Goal: Complete application form

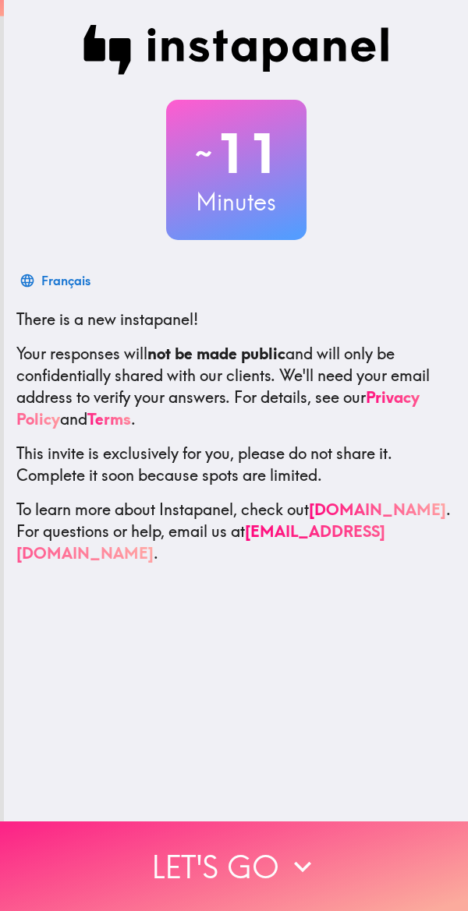
click at [285, 850] on icon "button" at bounding box center [302, 867] width 34 height 34
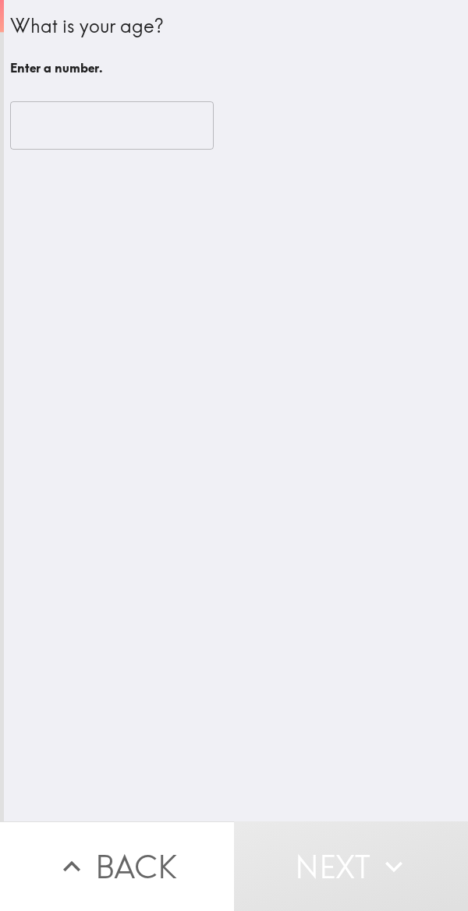
click at [155, 122] on input "number" at bounding box center [111, 125] width 203 height 48
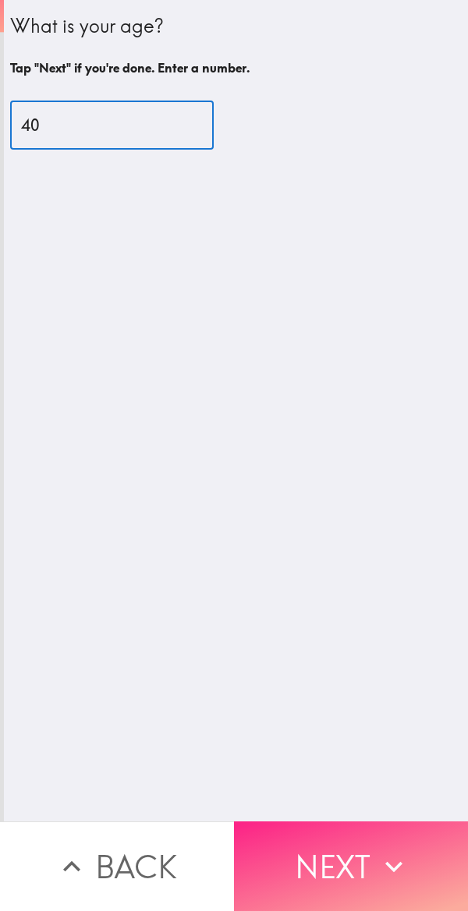
type input "40"
click at [352, 853] on button "Next" at bounding box center [351, 867] width 234 height 90
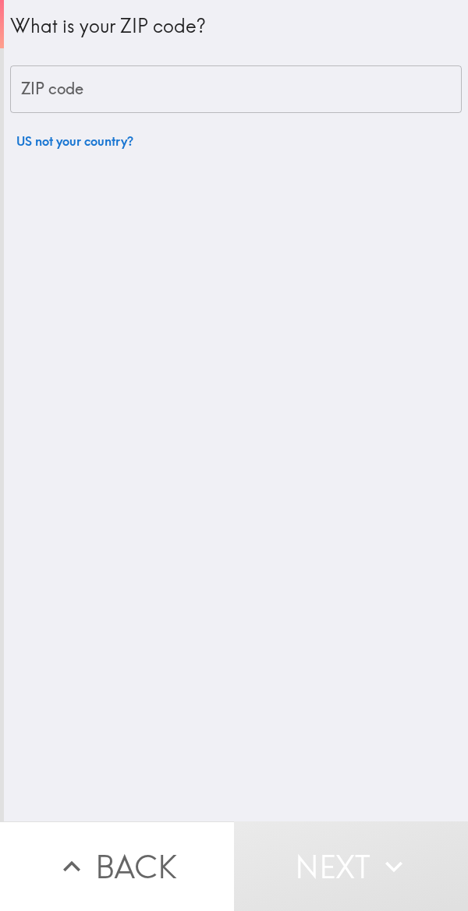
click at [370, 68] on input "ZIP code" at bounding box center [235, 89] width 451 height 48
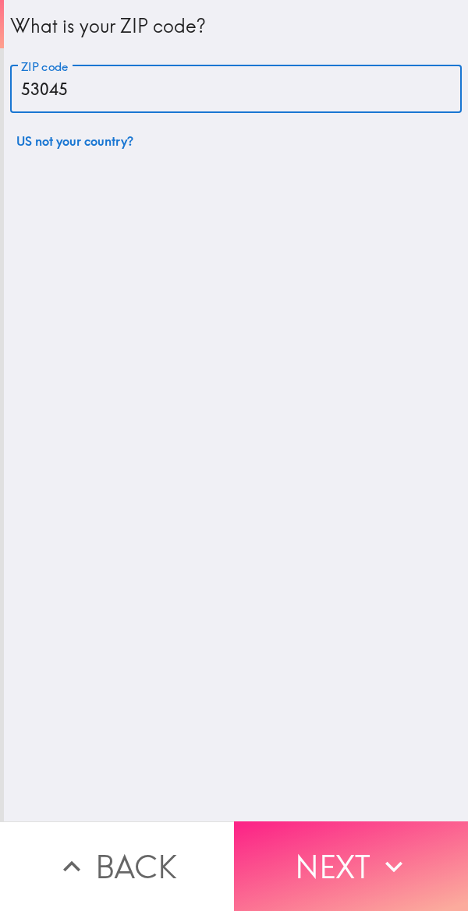
type input "53045"
click at [324, 847] on button "Next" at bounding box center [351, 867] width 234 height 90
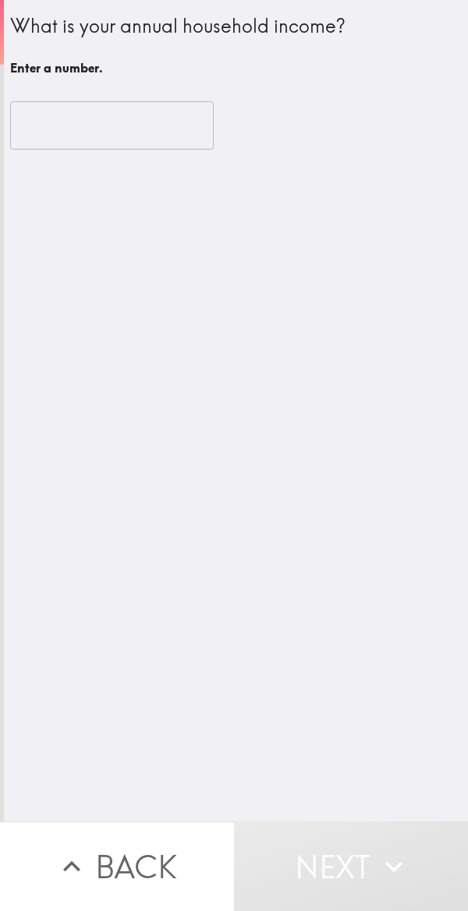
click at [148, 116] on input "number" at bounding box center [111, 125] width 203 height 48
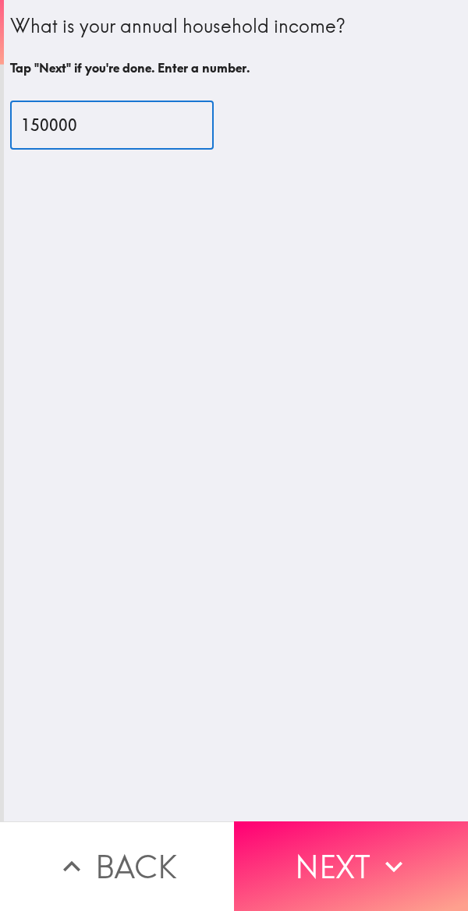
type input "150000"
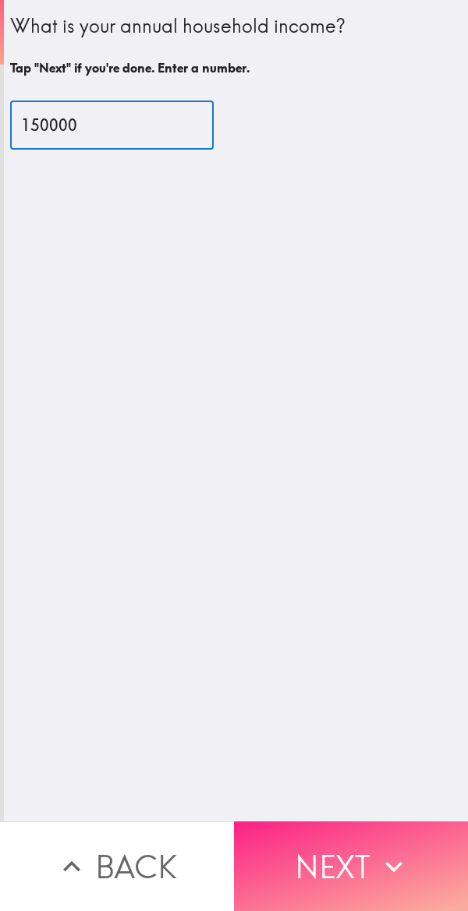
click at [329, 842] on button "Next" at bounding box center [351, 867] width 234 height 90
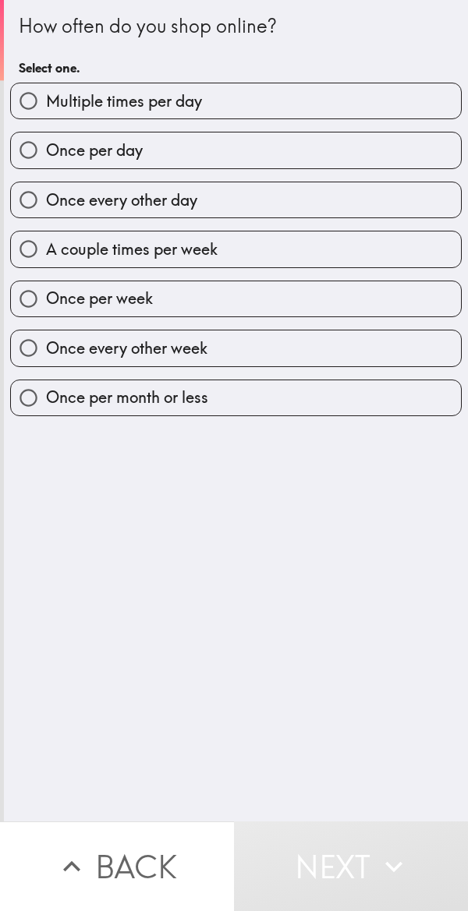
click at [34, 101] on input "Multiple times per day" at bounding box center [28, 100] width 35 height 35
radio input "true"
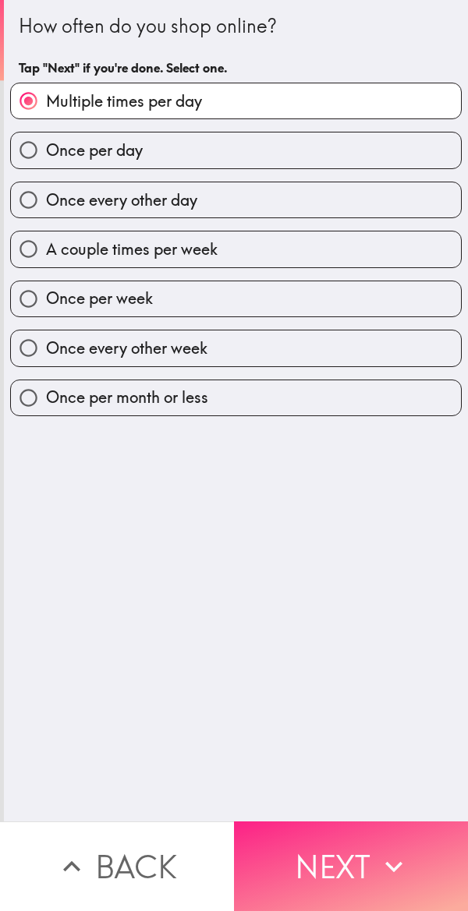
click at [345, 827] on button "Next" at bounding box center [351, 867] width 234 height 90
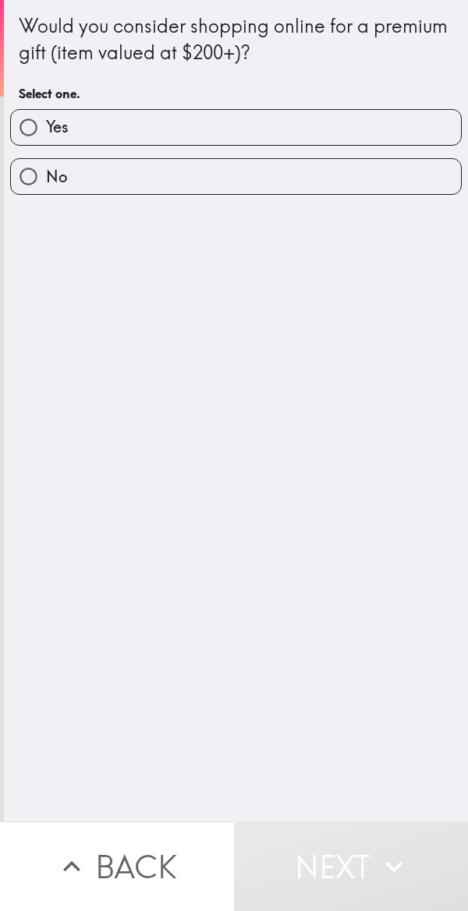
click at [37, 138] on input "Yes" at bounding box center [28, 127] width 35 height 35
radio input "true"
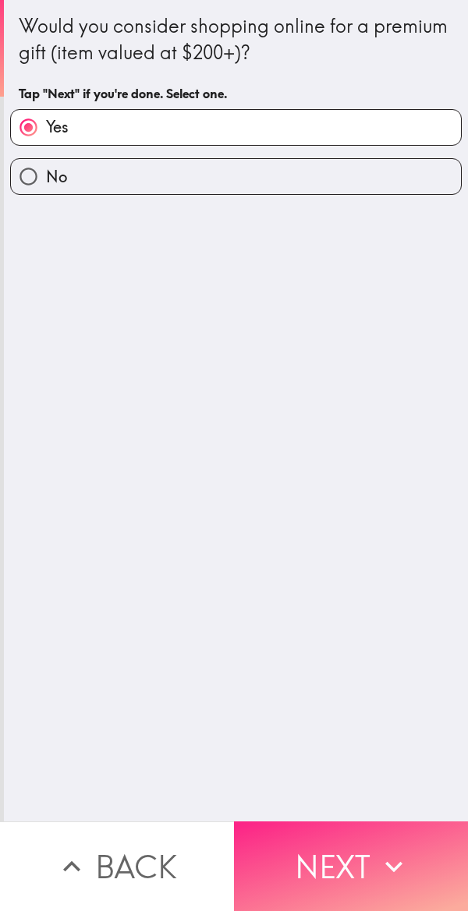
click at [352, 843] on button "Next" at bounding box center [351, 867] width 234 height 90
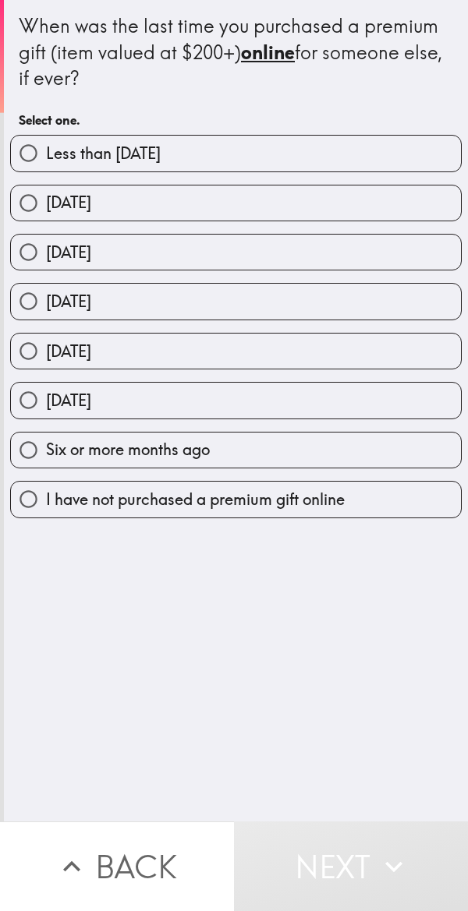
click at [37, 148] on input "Less than [DATE]" at bounding box center [28, 153] width 35 height 35
radio input "true"
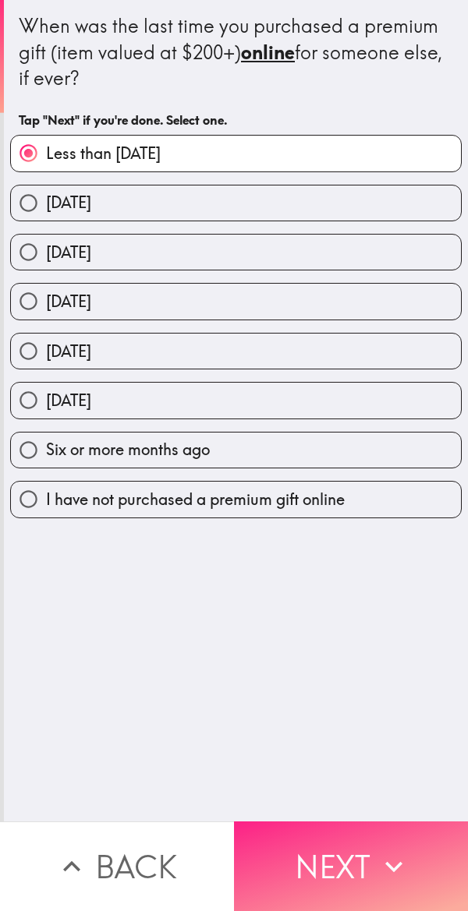
click at [336, 830] on button "Next" at bounding box center [351, 867] width 234 height 90
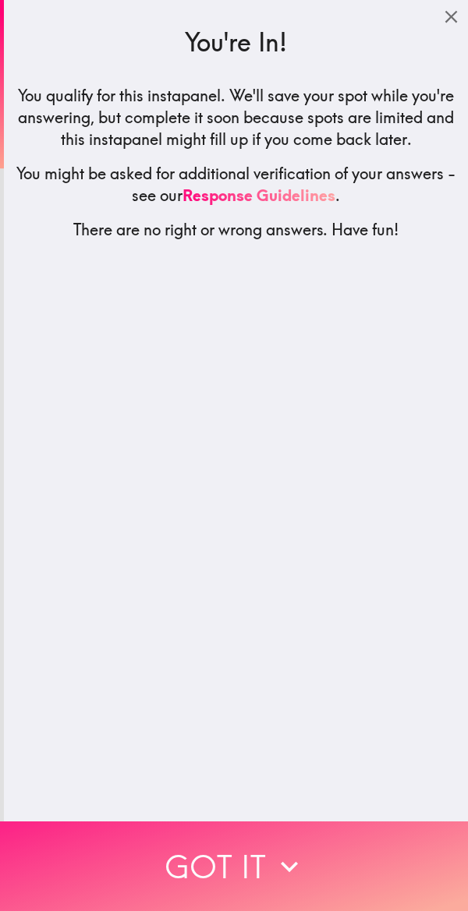
click at [278, 823] on button "Got it" at bounding box center [234, 867] width 468 height 90
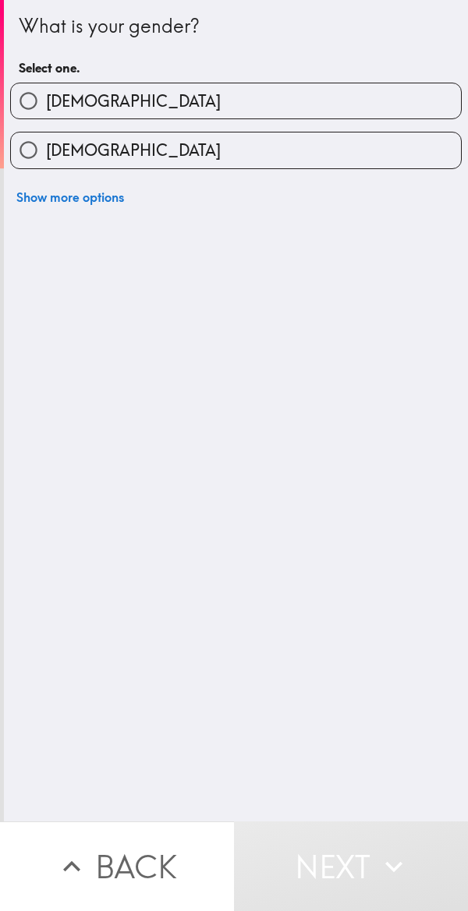
click at [39, 93] on input "[DEMOGRAPHIC_DATA]" at bounding box center [28, 100] width 35 height 35
radio input "true"
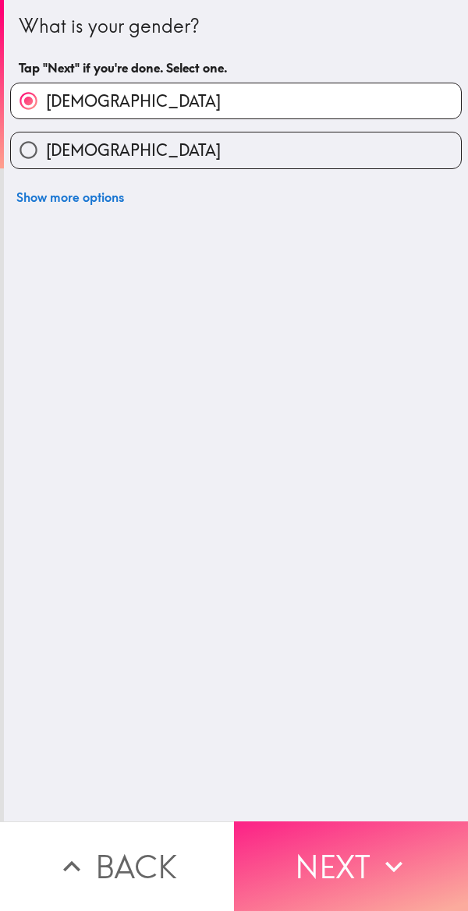
click at [366, 839] on button "Next" at bounding box center [351, 867] width 234 height 90
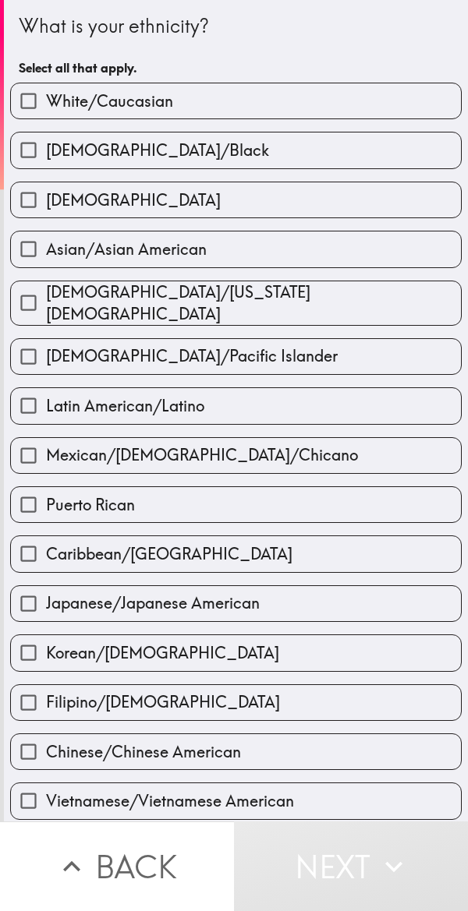
click at [38, 88] on input "White/Caucasian" at bounding box center [28, 100] width 35 height 35
checkbox input "true"
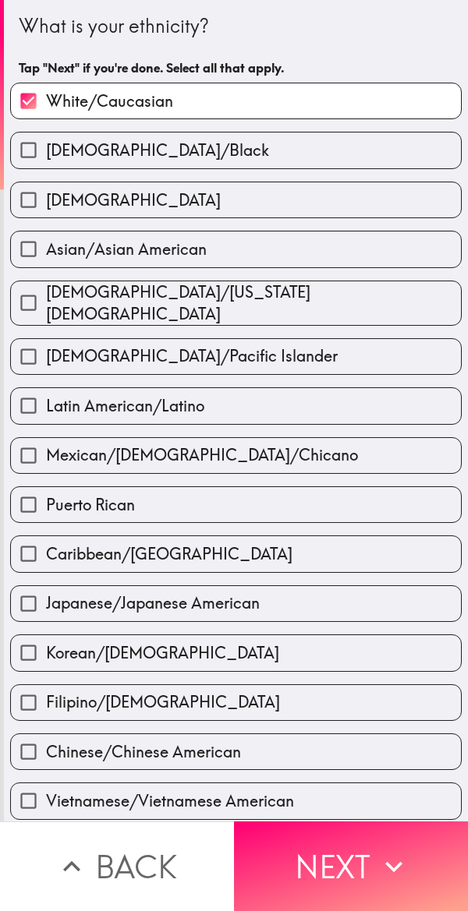
scroll to position [124, 0]
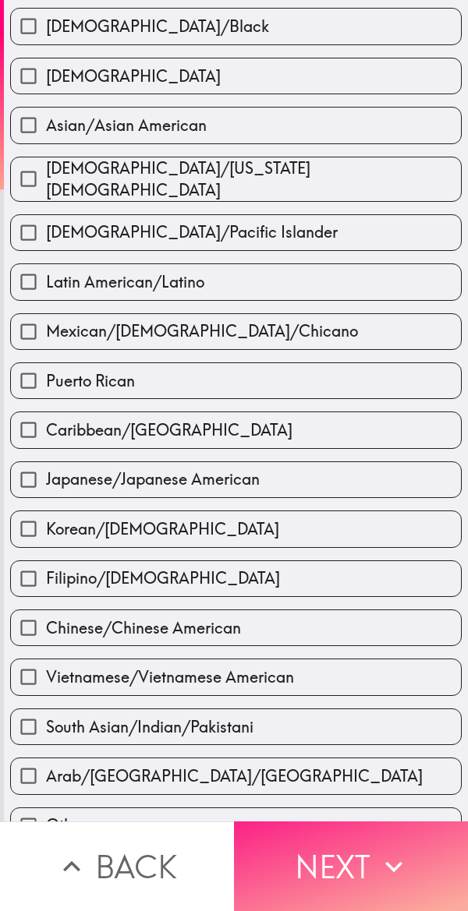
click at [377, 850] on icon "button" at bounding box center [394, 867] width 34 height 34
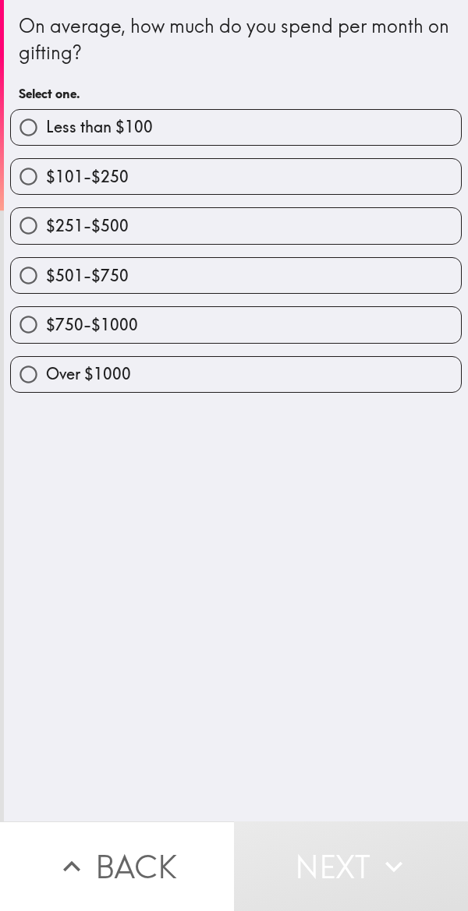
click at [38, 363] on input "Over $1000" at bounding box center [28, 374] width 35 height 35
radio input "true"
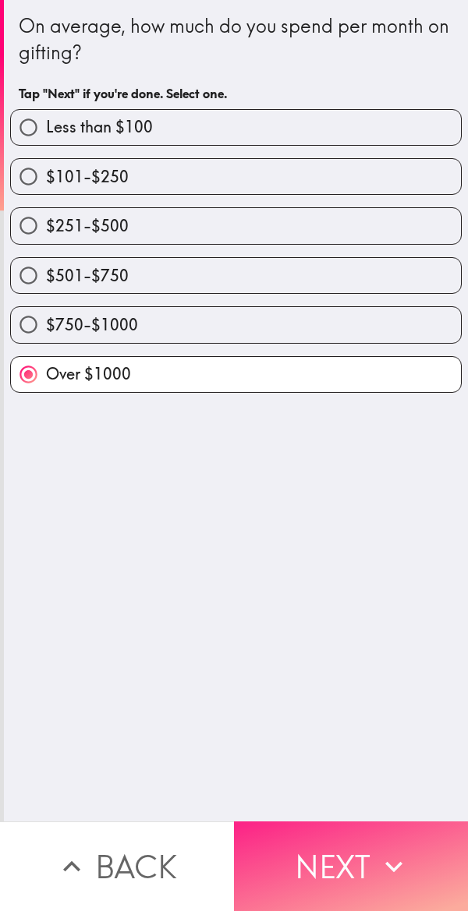
click at [400, 850] on icon "button" at bounding box center [394, 867] width 34 height 34
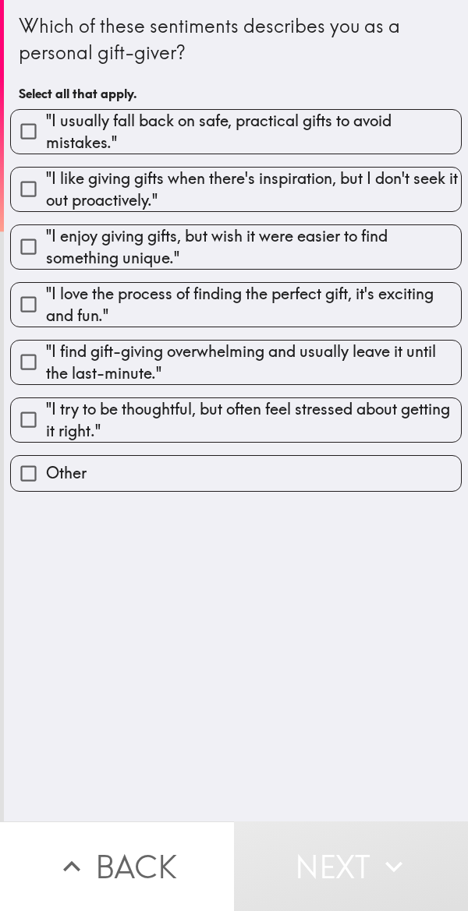
click at [379, 832] on button "Next" at bounding box center [351, 867] width 234 height 90
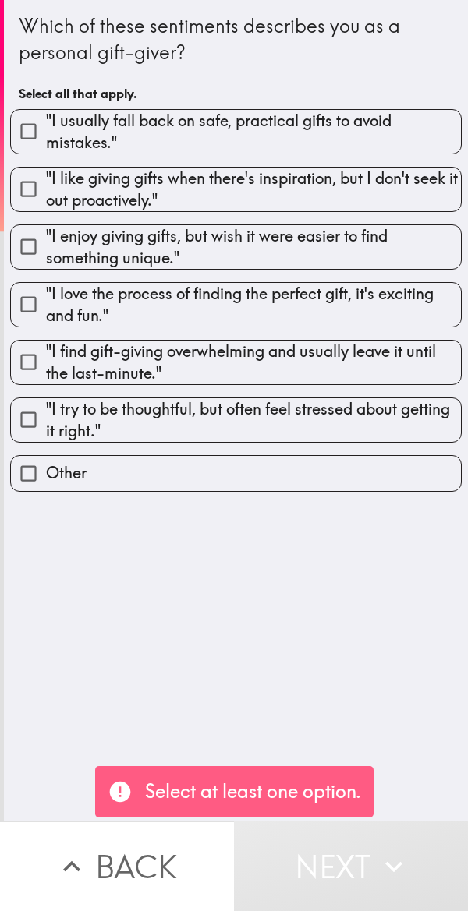
click at [59, 142] on span ""I usually fall back on safe, practical gifts to avoid mistakes."" at bounding box center [253, 132] width 415 height 44
click at [46, 142] on input ""I usually fall back on safe, practical gifts to avoid mistakes."" at bounding box center [28, 131] width 35 height 35
checkbox input "true"
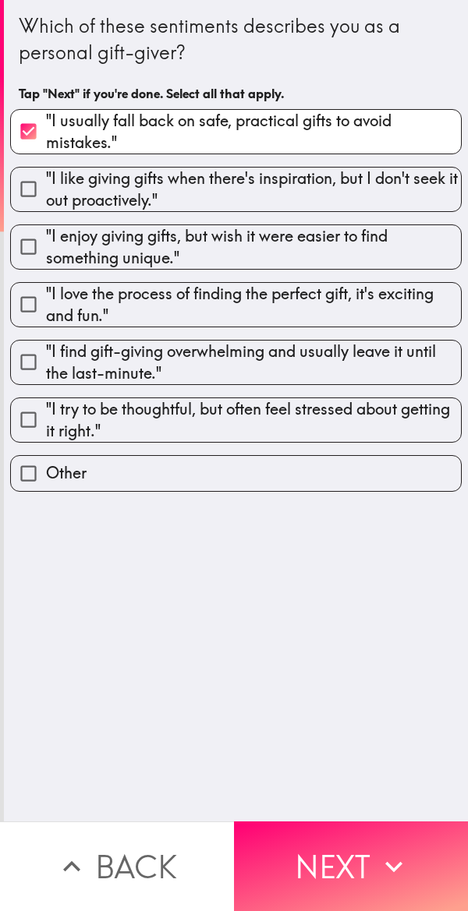
click at [92, 265] on span ""I enjoy giving gifts, but wish it were easier to find something unique."" at bounding box center [253, 247] width 415 height 44
click at [46, 264] on input ""I enjoy giving gifts, but wish it were easier to find something unique."" at bounding box center [28, 246] width 35 height 35
checkbox input "true"
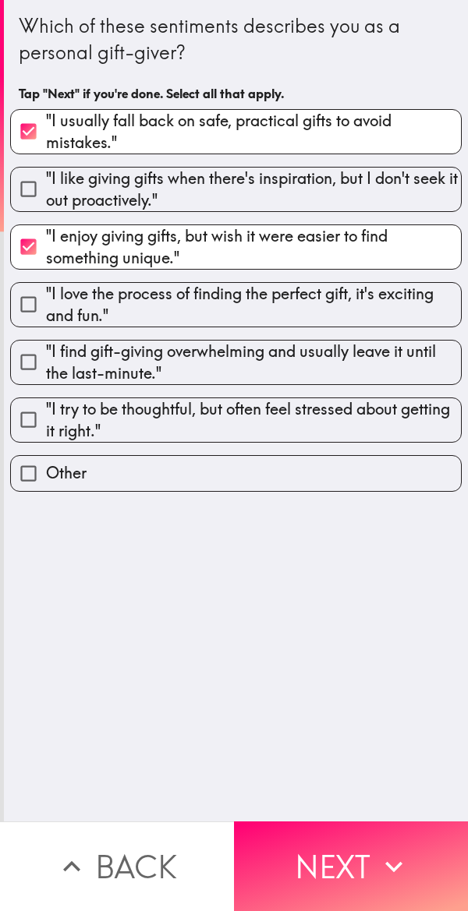
click at [101, 351] on span ""I find gift-giving overwhelming and usually leave it until the last-minute."" at bounding box center [253, 363] width 415 height 44
click at [46, 351] on input ""I find gift-giving overwhelming and usually leave it until the last-minute."" at bounding box center [28, 362] width 35 height 35
checkbox input "true"
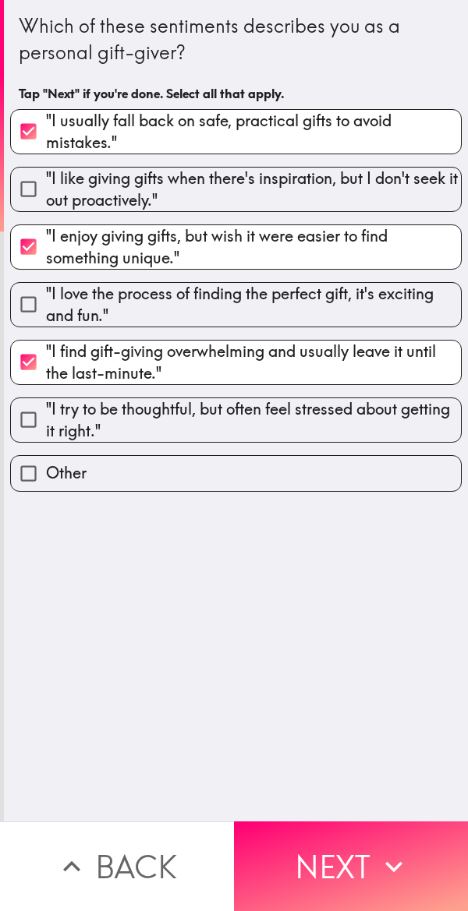
click at [105, 398] on span ""I try to be thoughtful, but often feel stressed about getting it right."" at bounding box center [253, 420] width 415 height 44
click at [46, 402] on input ""I try to be thoughtful, but often feel stressed about getting it right."" at bounding box center [28, 419] width 35 height 35
checkbox input "true"
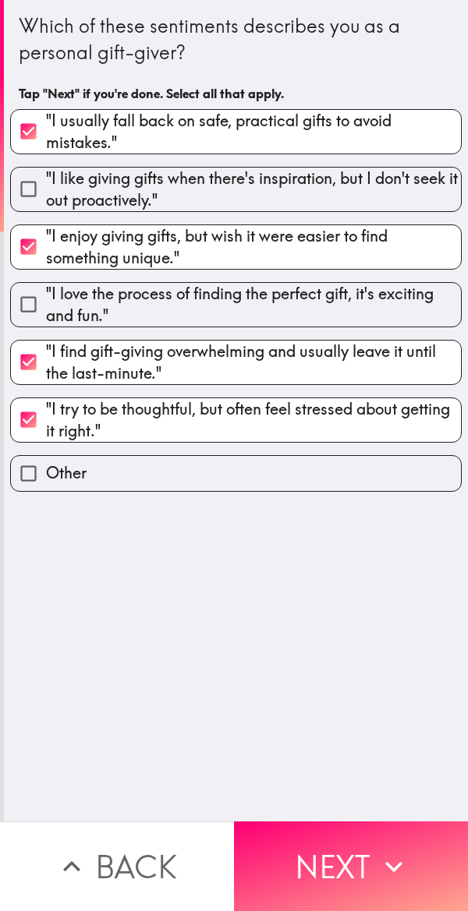
click at [34, 187] on input ""I like giving gifts when there's inspiration, but I don't seek it out proactiv…" at bounding box center [28, 189] width 35 height 35
checkbox input "true"
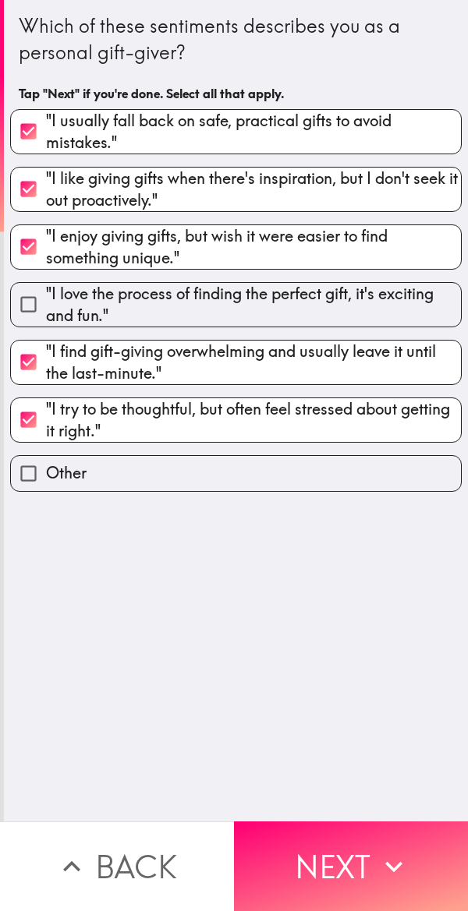
click at [40, 360] on input ""I find gift-giving overwhelming and usually leave it until the last-minute."" at bounding box center [28, 362] width 35 height 35
checkbox input "false"
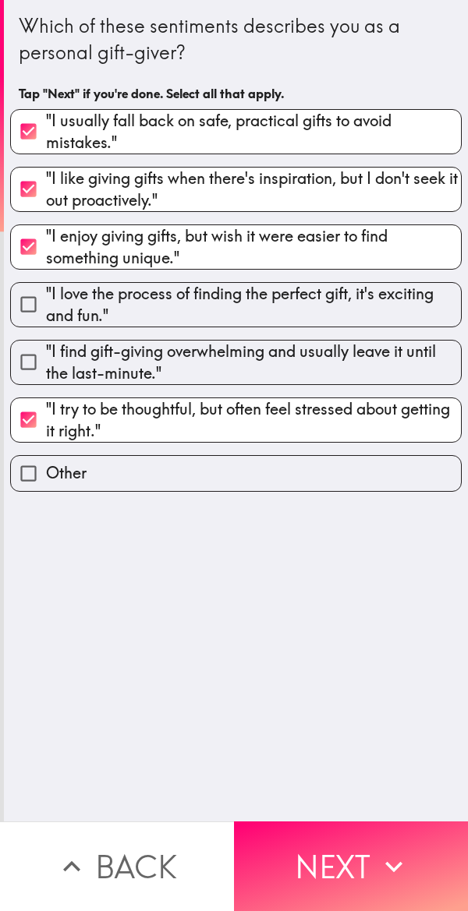
click at [34, 289] on input ""I love the process of finding the perfect gift, it's exciting and fun."" at bounding box center [28, 304] width 35 height 35
checkbox input "true"
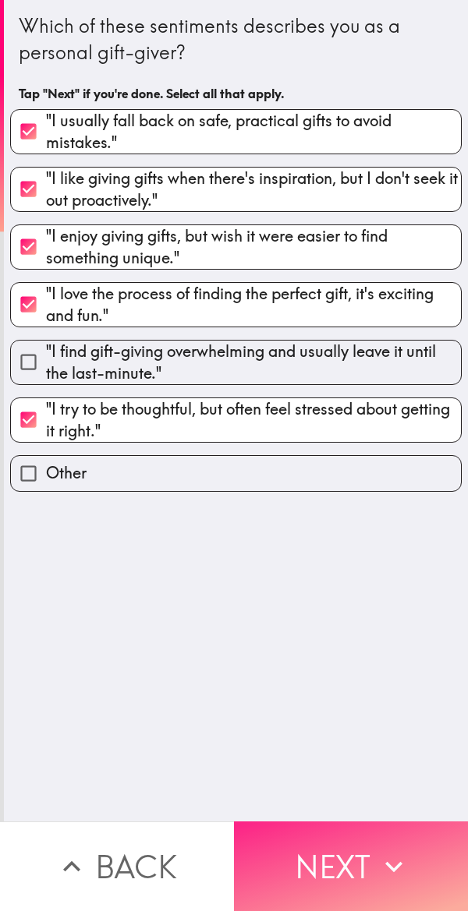
click at [384, 850] on icon "button" at bounding box center [394, 867] width 34 height 34
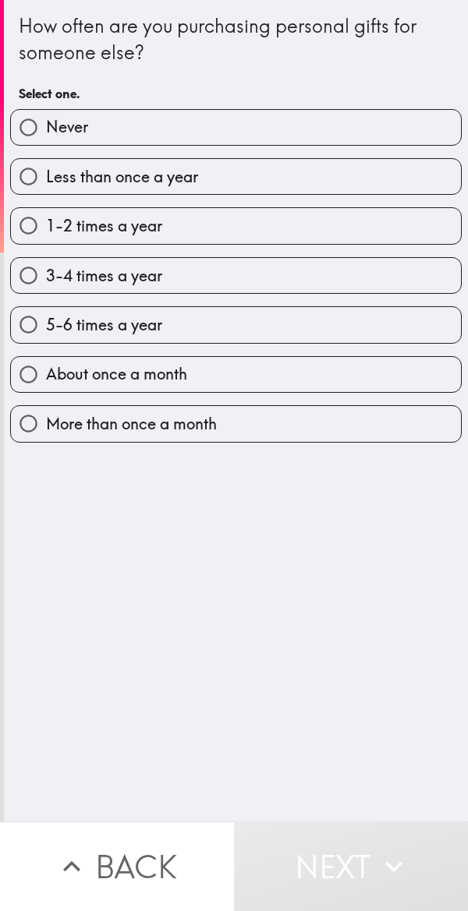
click at [51, 433] on span "More than once a month" at bounding box center [131, 424] width 171 height 22
click at [46, 433] on input "More than once a month" at bounding box center [28, 423] width 35 height 35
radio input "true"
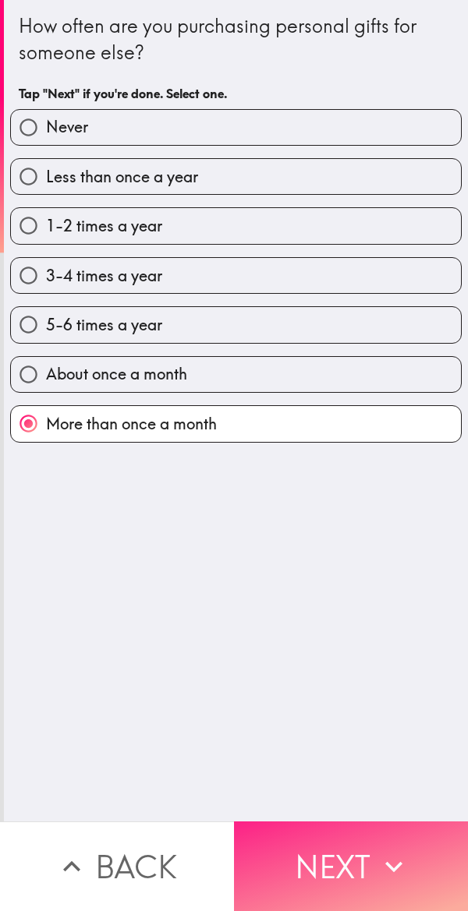
click at [377, 850] on icon "button" at bounding box center [394, 867] width 34 height 34
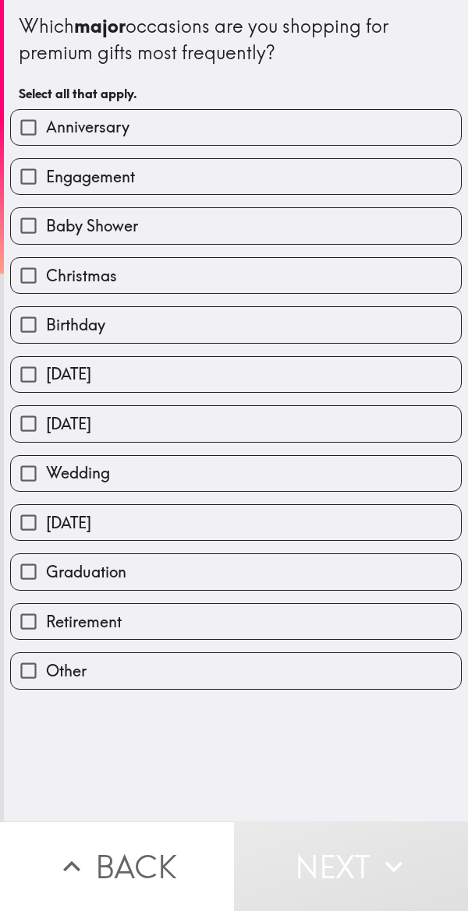
click at [40, 115] on input "Anniversary" at bounding box center [28, 127] width 35 height 35
checkbox input "true"
click at [85, 227] on span "Baby Shower" at bounding box center [92, 226] width 92 height 22
click at [46, 227] on input "Baby Shower" at bounding box center [28, 225] width 35 height 35
checkbox input "true"
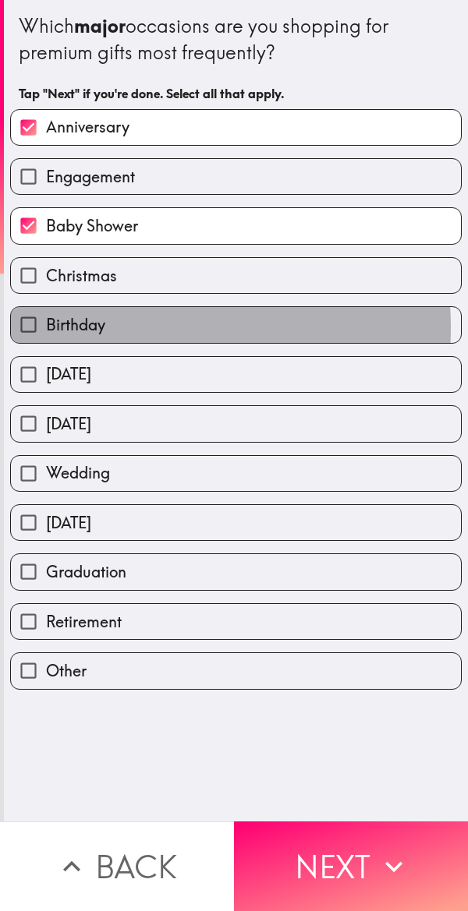
click at [98, 328] on span "Birthday" at bounding box center [75, 325] width 59 height 22
click at [46, 328] on input "Birthday" at bounding box center [28, 324] width 35 height 35
checkbox input "true"
click at [83, 426] on span "[DATE]" at bounding box center [68, 424] width 45 height 22
click at [46, 426] on input "[DATE]" at bounding box center [28, 423] width 35 height 35
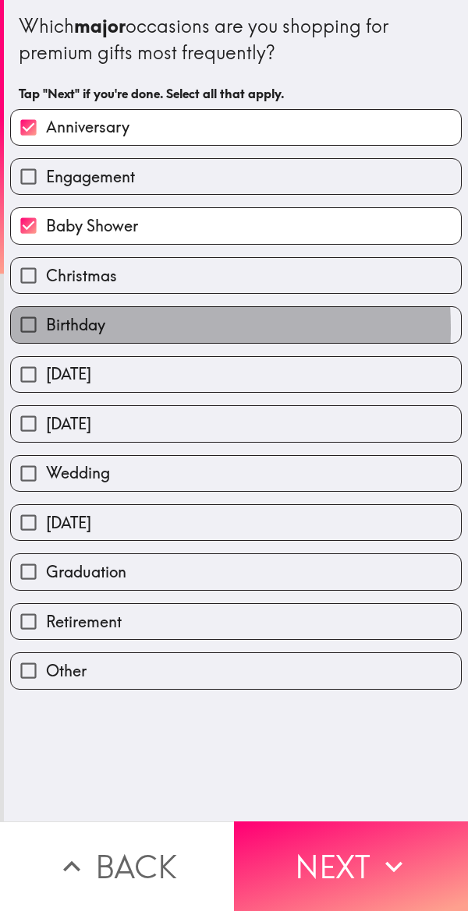
checkbox input "true"
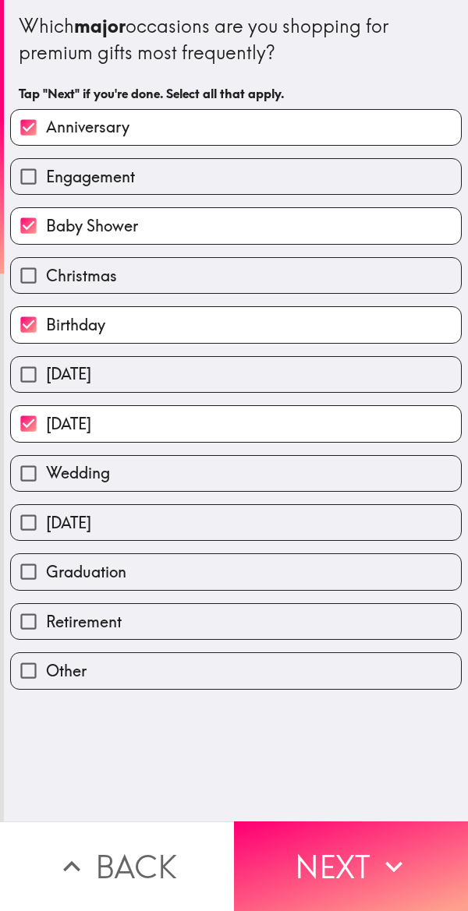
click at [80, 456] on label "Wedding" at bounding box center [236, 473] width 450 height 35
click at [46, 456] on input "Wedding" at bounding box center [28, 473] width 35 height 35
checkbox input "true"
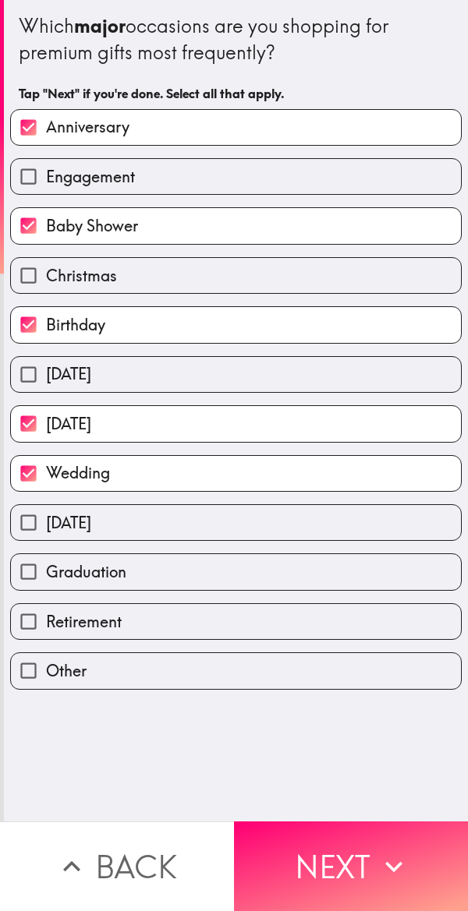
click at [96, 540] on label "[DATE]" at bounding box center [236, 522] width 450 height 35
click at [46, 540] on input "[DATE]" at bounding box center [28, 522] width 35 height 35
checkbox input "true"
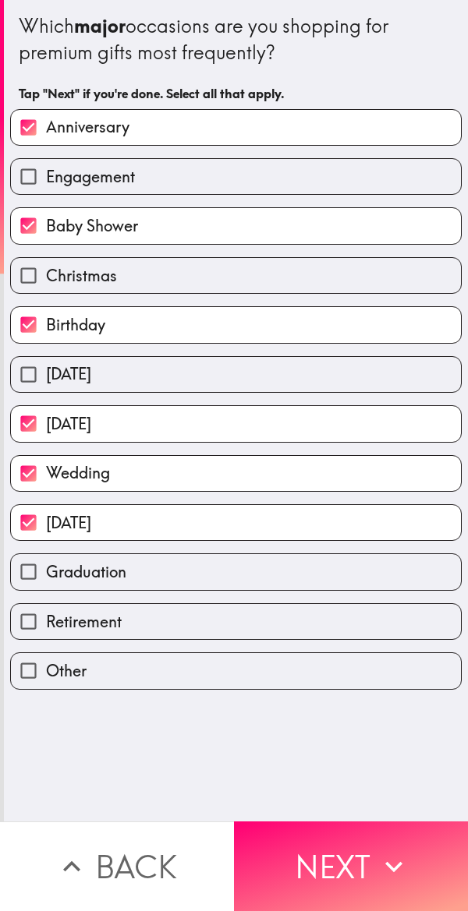
click at [37, 160] on input "Engagement" at bounding box center [28, 176] width 35 height 35
checkbox input "true"
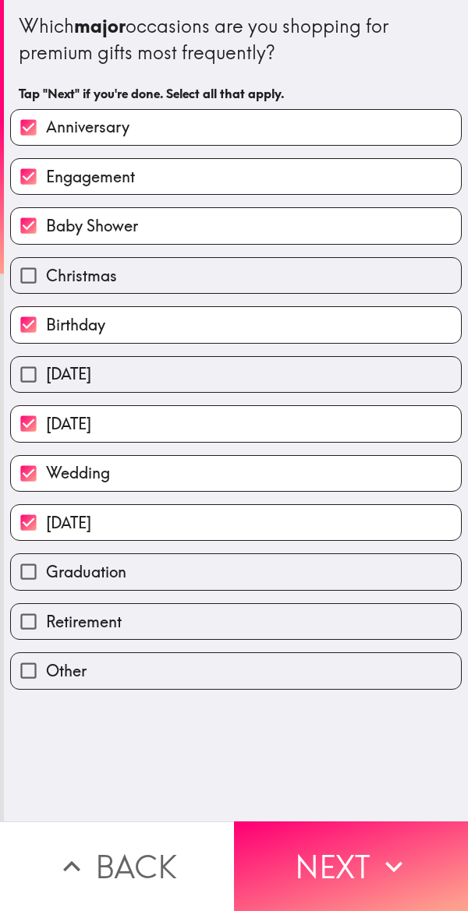
click at [71, 363] on span "[DATE]" at bounding box center [68, 374] width 45 height 22
click at [46, 363] on input "[DATE]" at bounding box center [28, 374] width 35 height 35
checkbox input "true"
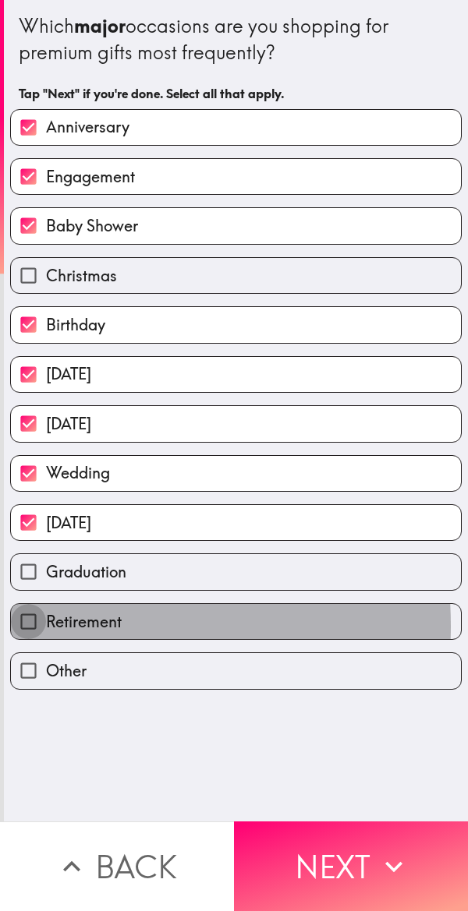
click at [40, 626] on input "Retirement" at bounding box center [28, 621] width 35 height 35
checkbox input "true"
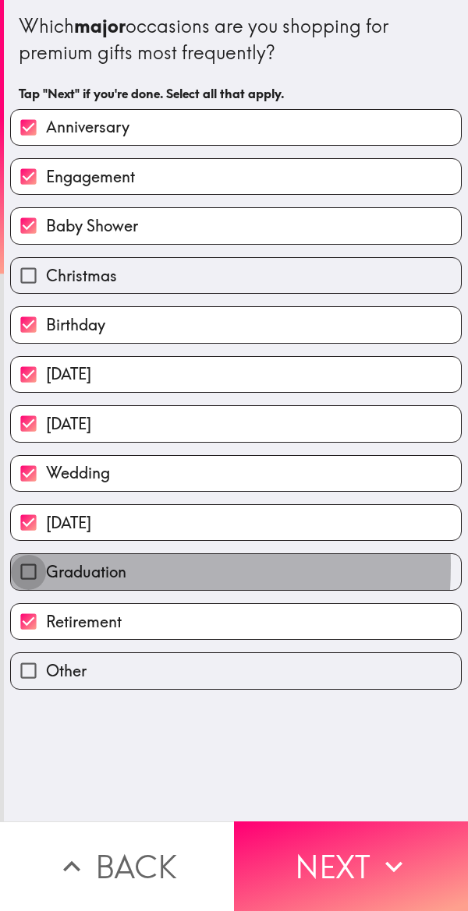
click at [32, 565] on input "Graduation" at bounding box center [28, 571] width 35 height 35
checkbox input "true"
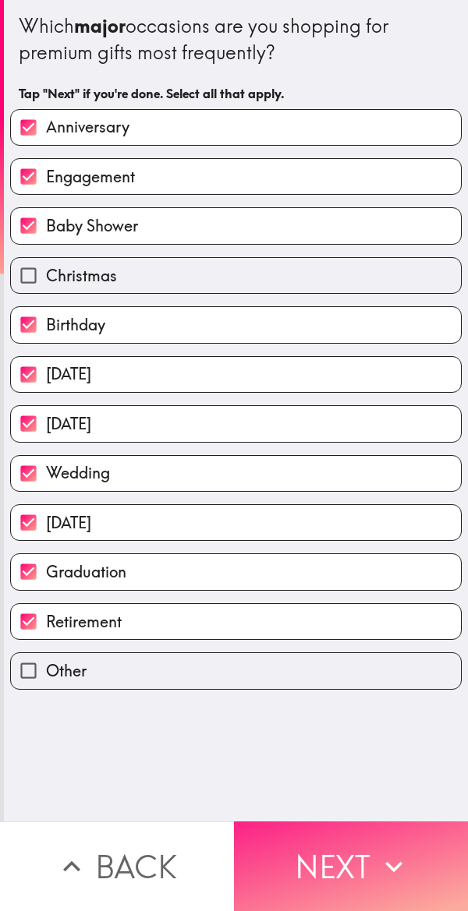
click at [384, 850] on icon "button" at bounding box center [394, 867] width 34 height 34
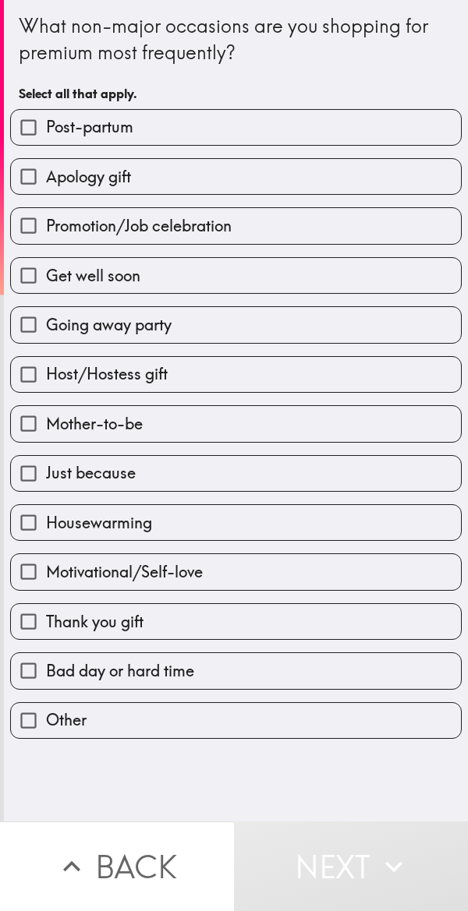
click at [57, 133] on span "Post-partum" at bounding box center [89, 127] width 87 height 22
click at [46, 133] on input "Post-partum" at bounding box center [28, 127] width 35 height 35
checkbox input "true"
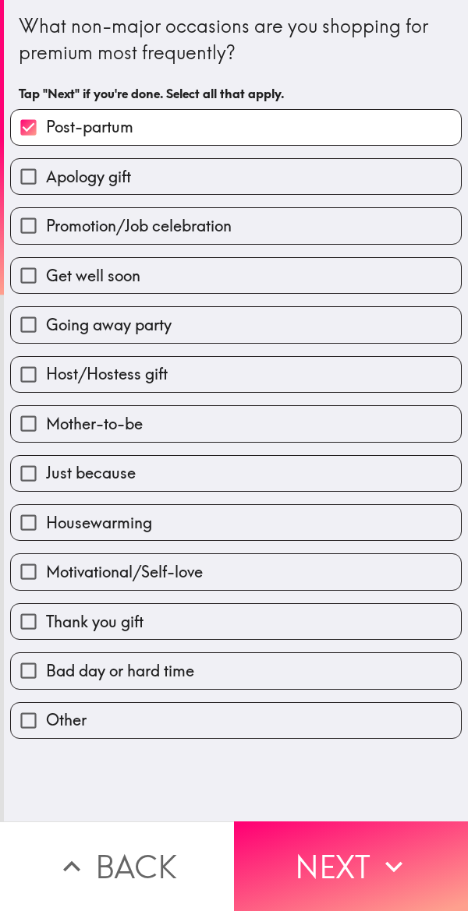
click at [75, 243] on label "Promotion/Job celebration" at bounding box center [236, 225] width 450 height 35
click at [46, 243] on input "Promotion/Job celebration" at bounding box center [28, 225] width 35 height 35
checkbox input "true"
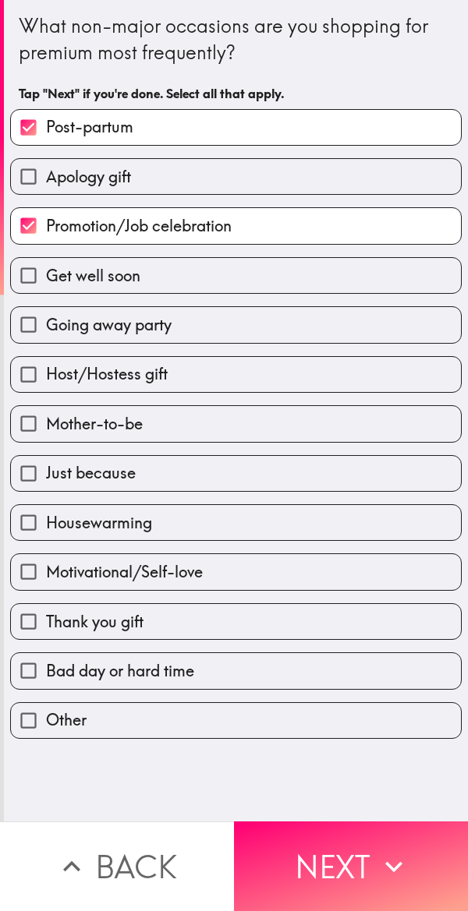
click at [89, 370] on span "Host/Hostess gift" at bounding box center [107, 374] width 122 height 22
click at [46, 370] on input "Host/Hostess gift" at bounding box center [28, 374] width 35 height 35
checkbox input "true"
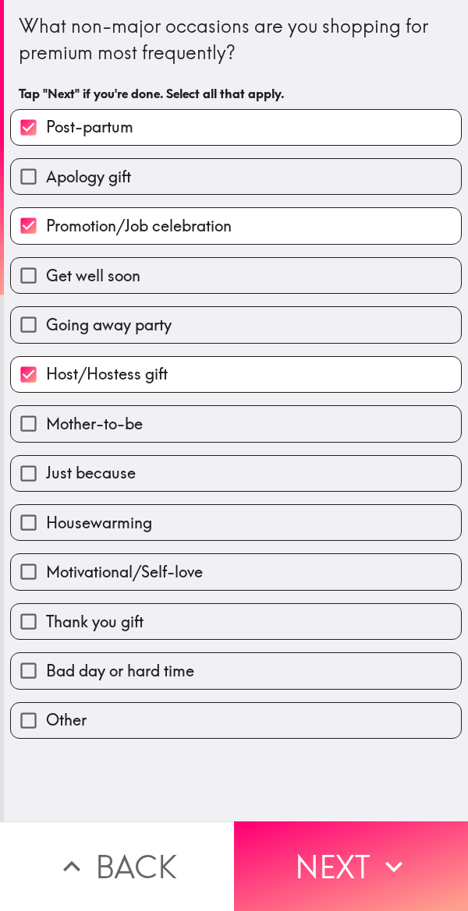
click at [84, 456] on label "Just because" at bounding box center [236, 473] width 450 height 35
click at [46, 456] on input "Just because" at bounding box center [28, 473] width 35 height 35
checkbox input "true"
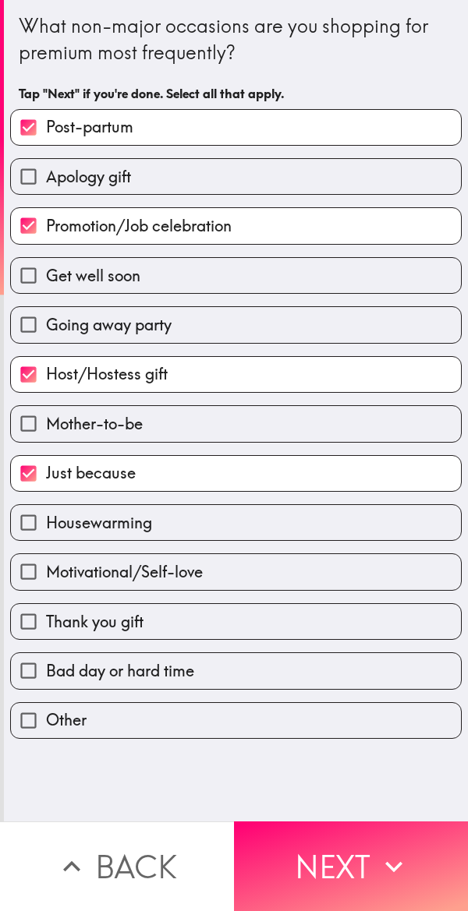
click at [281, 608] on label "Thank you gift" at bounding box center [236, 621] width 450 height 35
click at [46, 608] on input "Thank you gift" at bounding box center [28, 621] width 35 height 35
checkbox input "true"
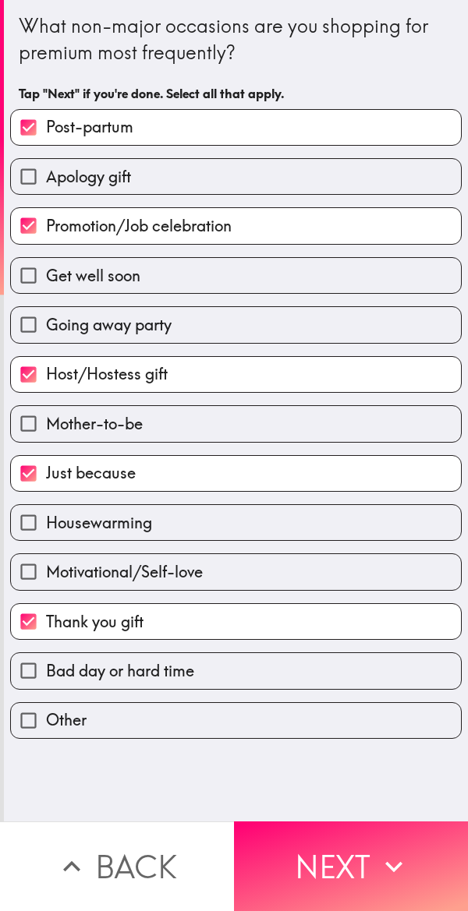
click at [349, 439] on label "Mother-to-be" at bounding box center [236, 423] width 450 height 35
click at [46, 439] on input "Mother-to-be" at bounding box center [28, 423] width 35 height 35
checkbox input "true"
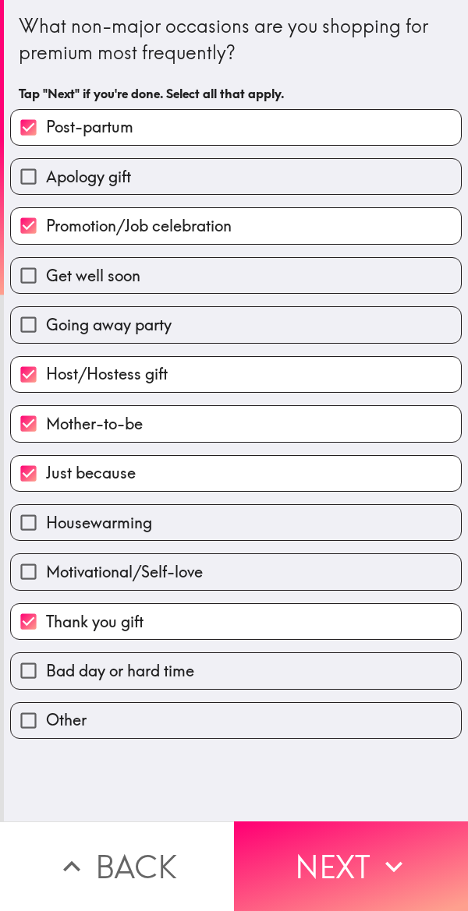
click at [383, 264] on label "Get well soon" at bounding box center [236, 275] width 450 height 35
click at [46, 264] on input "Get well soon" at bounding box center [28, 275] width 35 height 35
checkbox input "true"
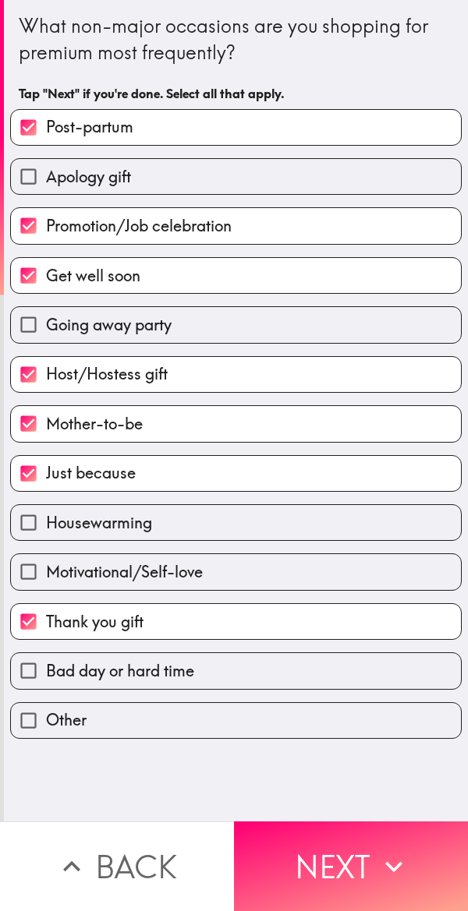
click at [40, 174] on input "Apology gift" at bounding box center [28, 176] width 35 height 35
checkbox input "true"
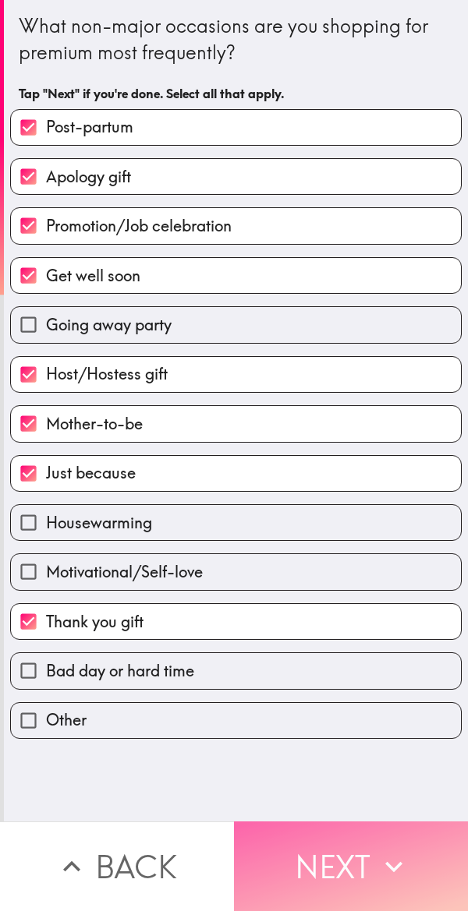
click at [329, 844] on button "Next" at bounding box center [351, 867] width 234 height 90
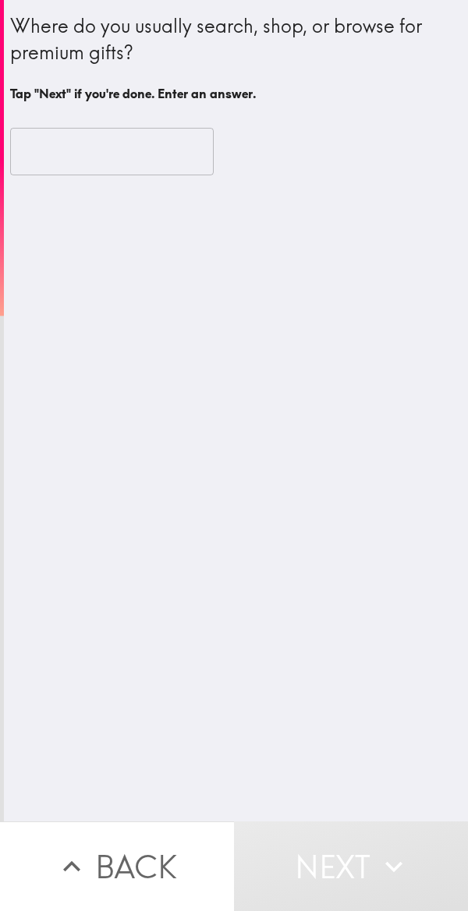
click at [63, 153] on input "text" at bounding box center [111, 152] width 203 height 48
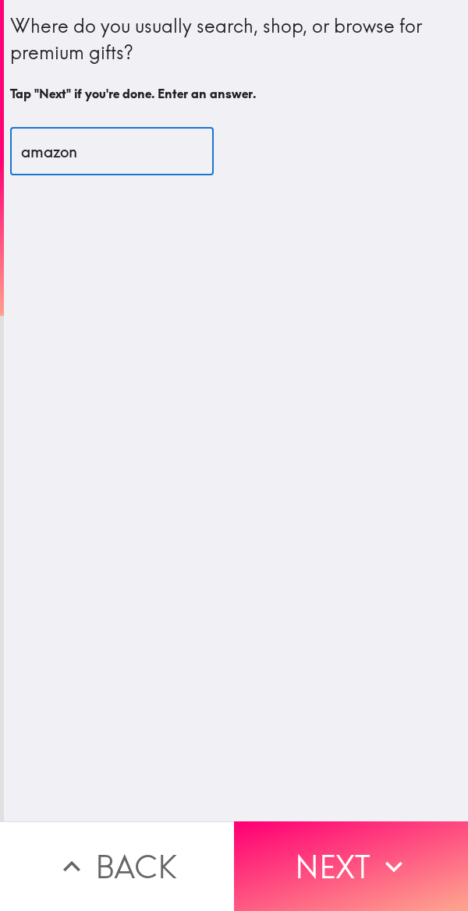
type input "amazon"
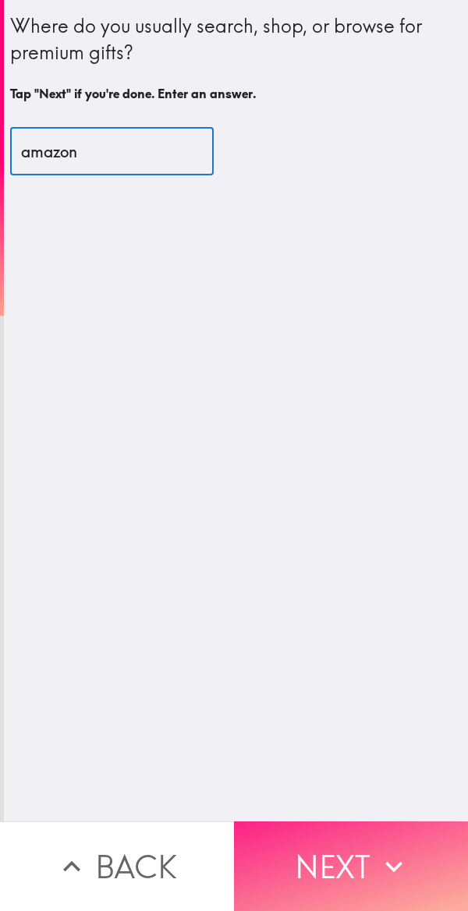
click at [341, 833] on button "Next" at bounding box center [351, 867] width 234 height 90
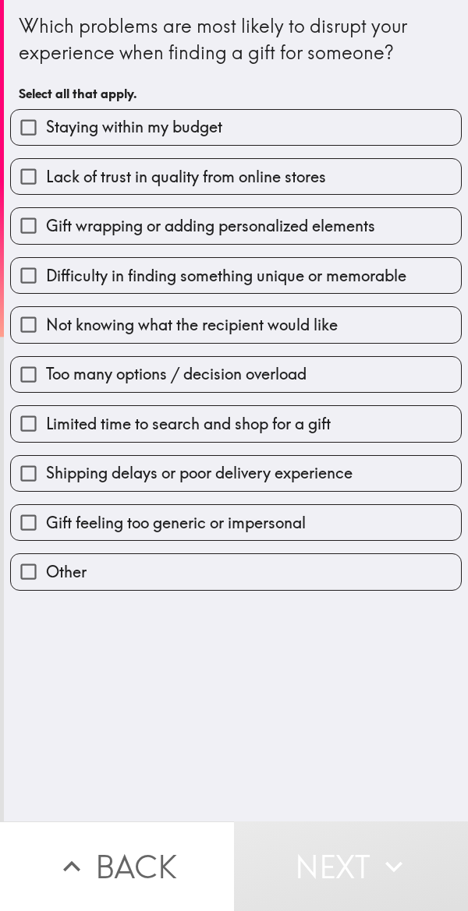
click at [59, 128] on span "Staying within my budget" at bounding box center [134, 127] width 176 height 22
click at [46, 128] on input "Staying within my budget" at bounding box center [28, 127] width 35 height 35
checkbox input "true"
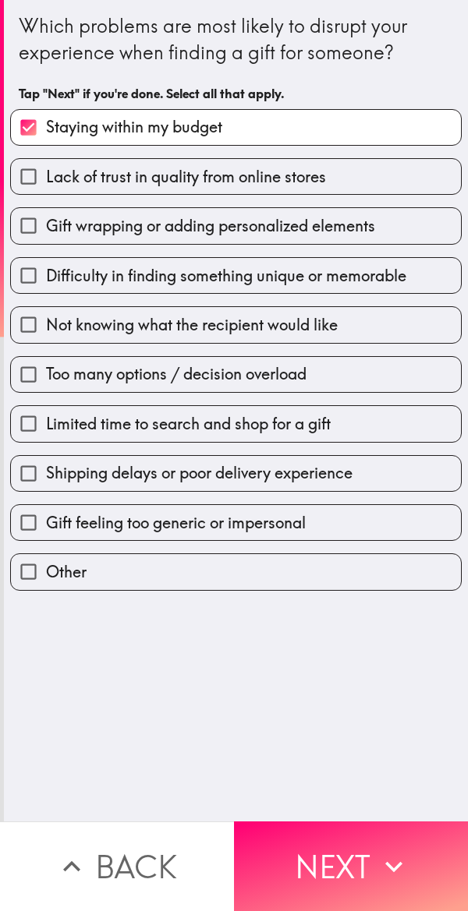
click at [76, 286] on span "Difficulty in finding something unique or memorable" at bounding box center [226, 276] width 360 height 22
click at [46, 286] on input "Difficulty in finding something unique or memorable" at bounding box center [28, 275] width 35 height 35
checkbox input "true"
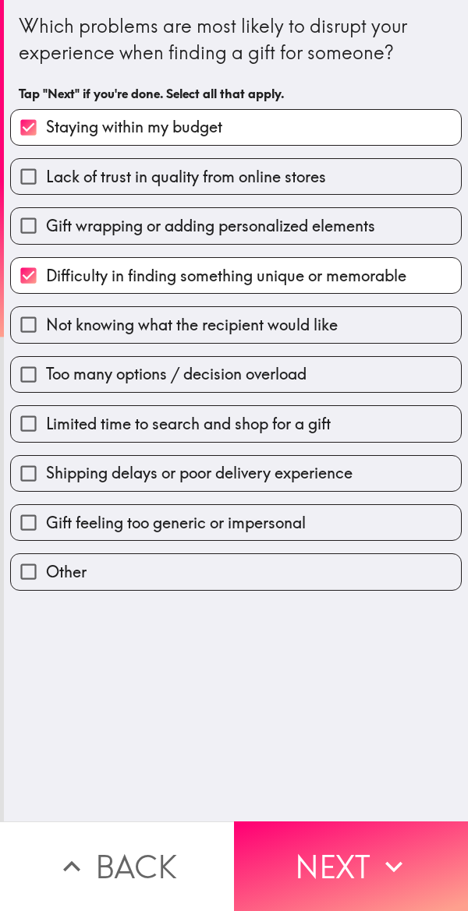
click at [87, 437] on label "Limited time to search and shop for a gift" at bounding box center [236, 423] width 450 height 35
click at [46, 437] on input "Limited time to search and shop for a gift" at bounding box center [28, 423] width 35 height 35
checkbox input "true"
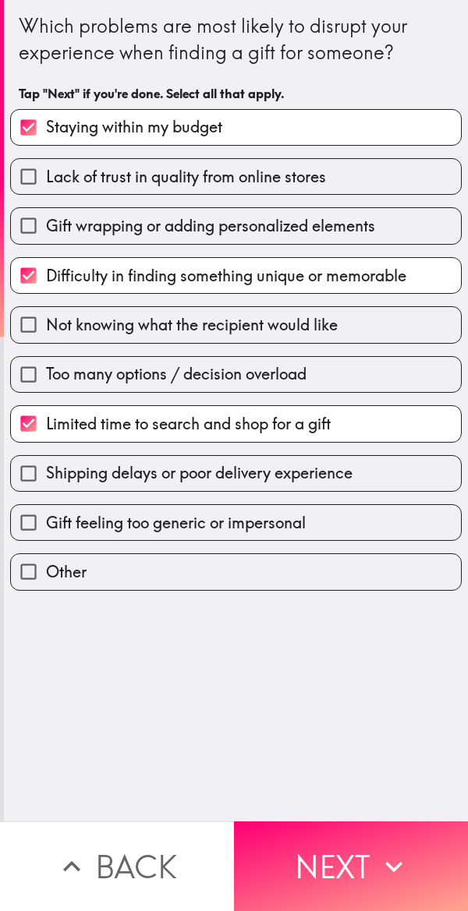
click at [39, 213] on input "Gift wrapping or adding personalized elements" at bounding box center [28, 225] width 35 height 35
checkbox input "true"
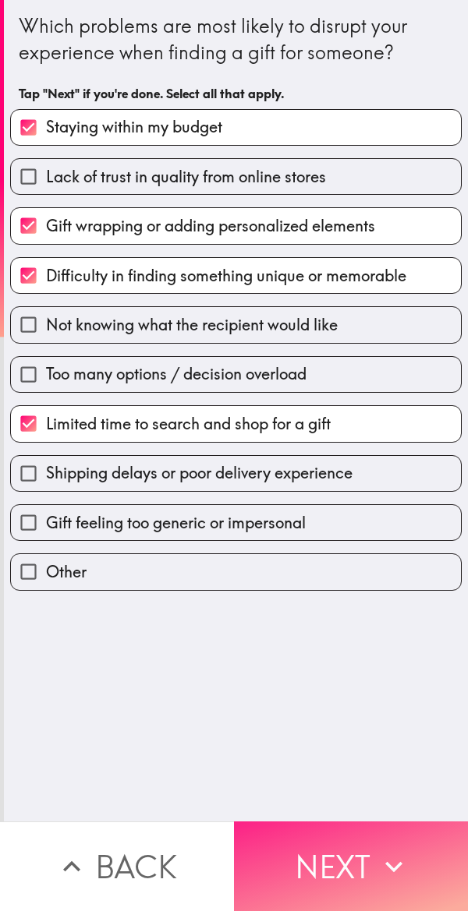
click at [373, 833] on button "Next" at bounding box center [351, 867] width 234 height 90
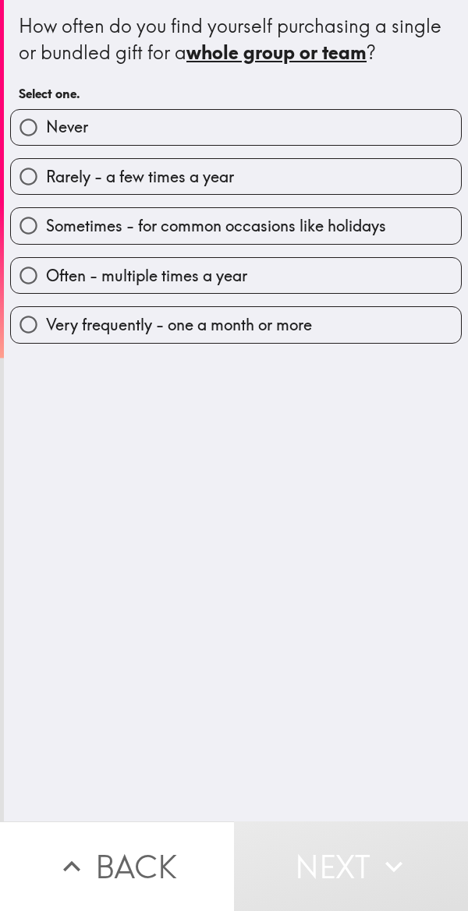
click at [38, 329] on input "Very frequently - one a month or more" at bounding box center [28, 324] width 35 height 35
radio input "true"
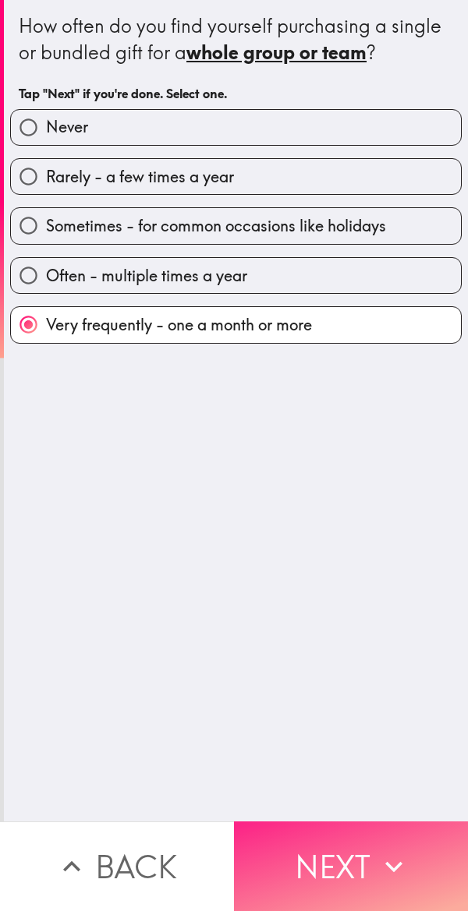
click at [380, 850] on icon "button" at bounding box center [394, 867] width 34 height 34
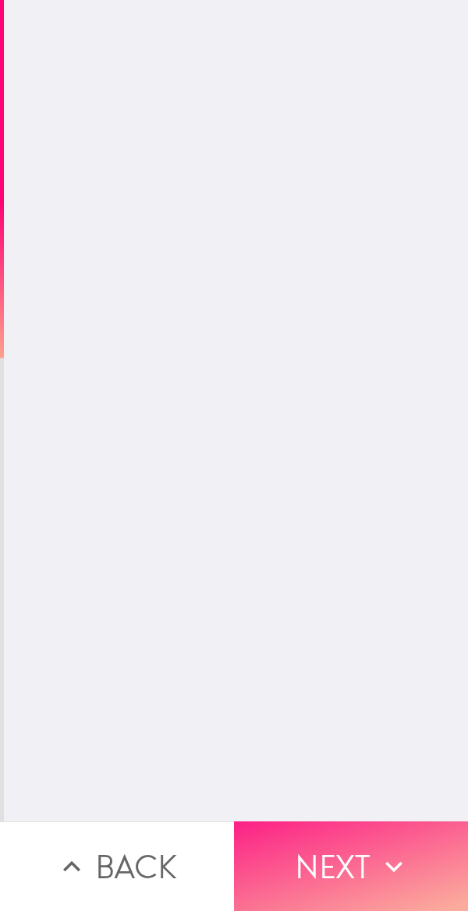
click at [388, 826] on button "Next" at bounding box center [351, 867] width 234 height 90
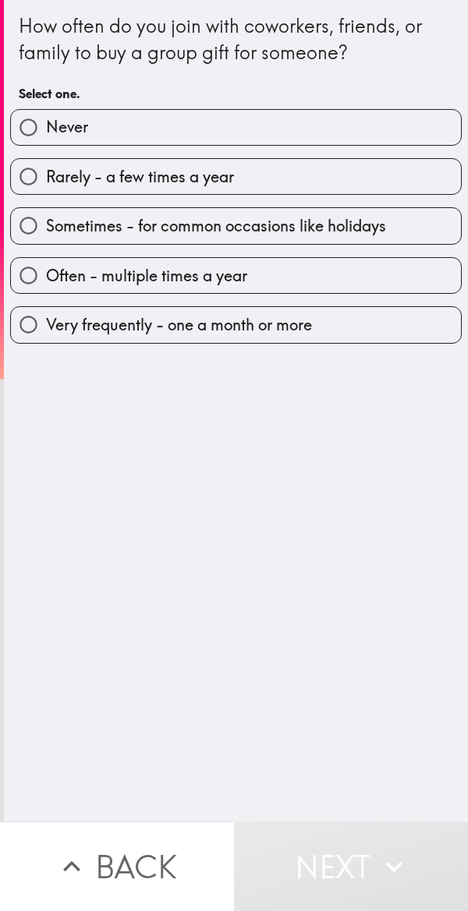
click at [37, 334] on input "Very frequently - one a month or more" at bounding box center [28, 324] width 35 height 35
radio input "true"
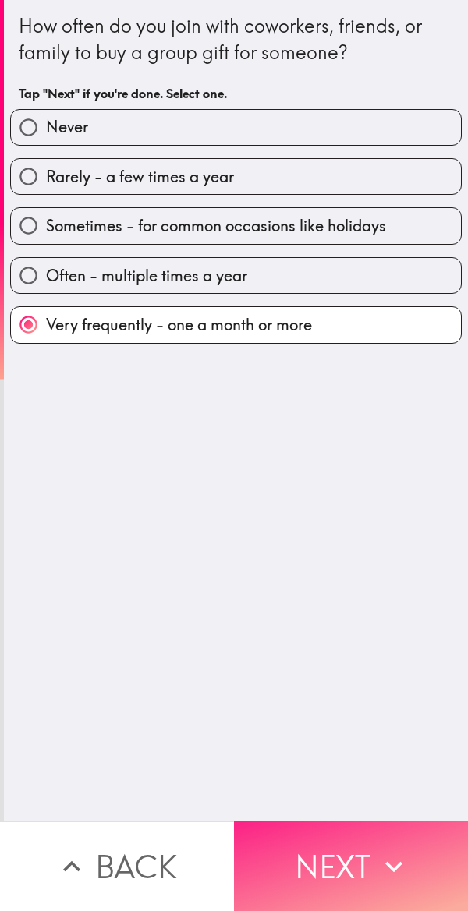
click at [377, 850] on icon "button" at bounding box center [394, 867] width 34 height 34
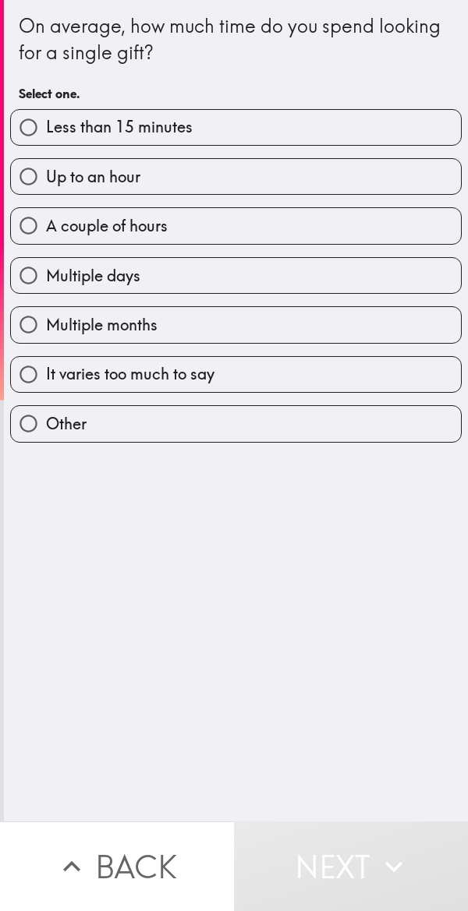
click at [35, 329] on input "Multiple months" at bounding box center [28, 324] width 35 height 35
radio input "true"
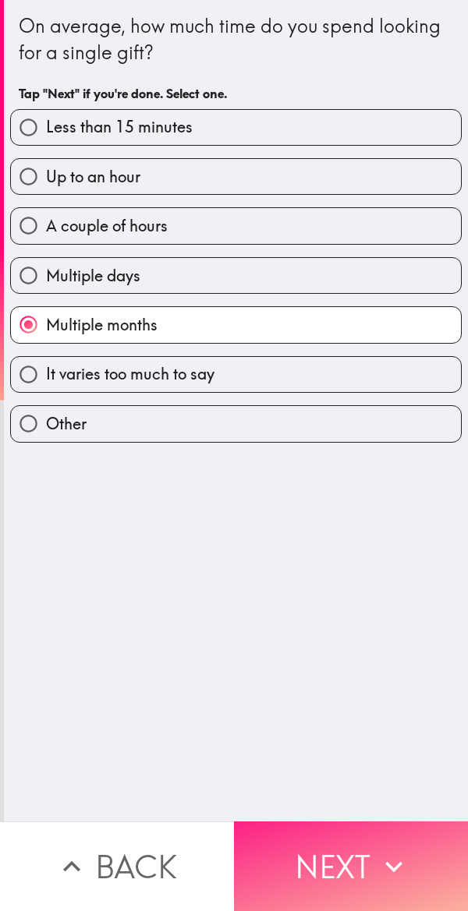
click at [395, 850] on icon "button" at bounding box center [394, 867] width 34 height 34
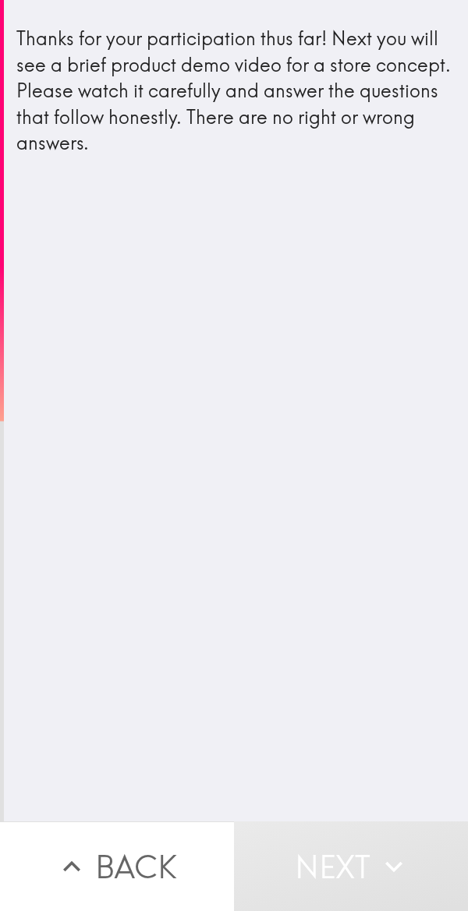
click at [381, 850] on icon "button" at bounding box center [394, 867] width 34 height 34
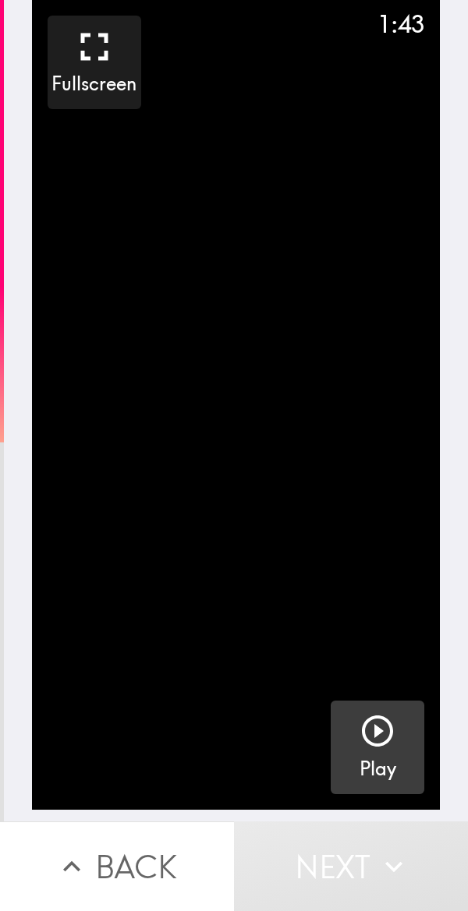
click at [370, 717] on icon "button" at bounding box center [377, 731] width 31 height 31
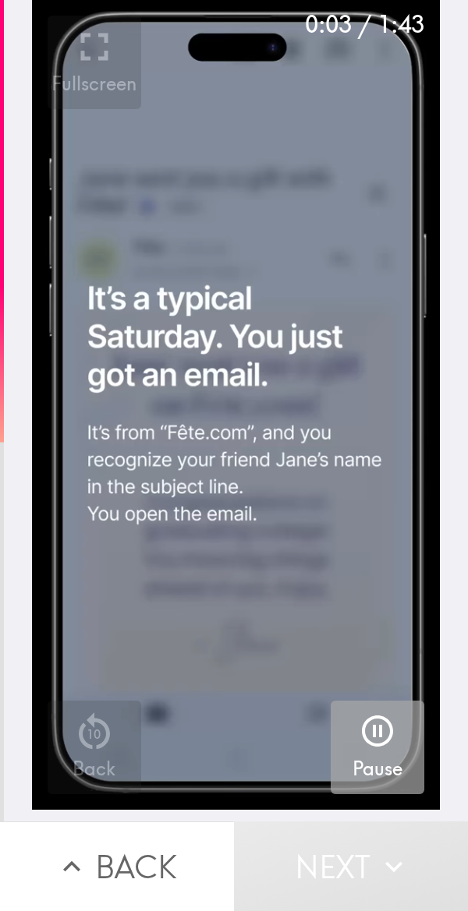
click at [352, 724] on div "Pause" at bounding box center [377, 748] width 50 height 70
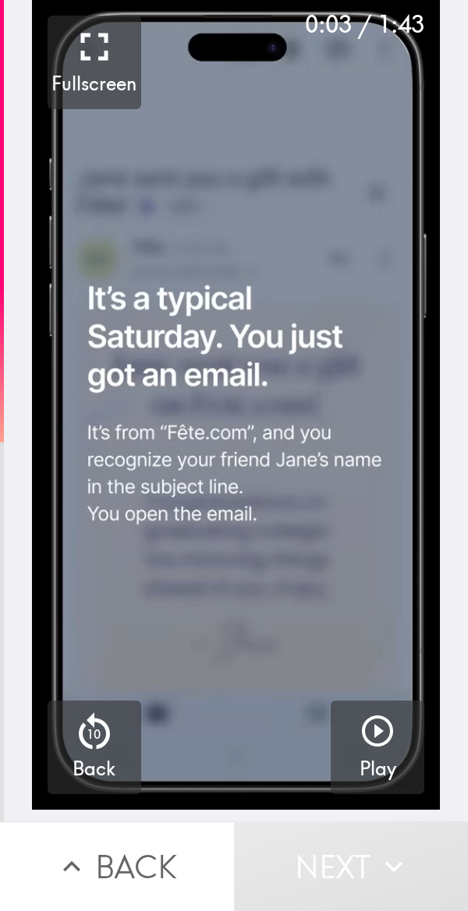
click at [370, 738] on icon "button" at bounding box center [377, 731] width 37 height 37
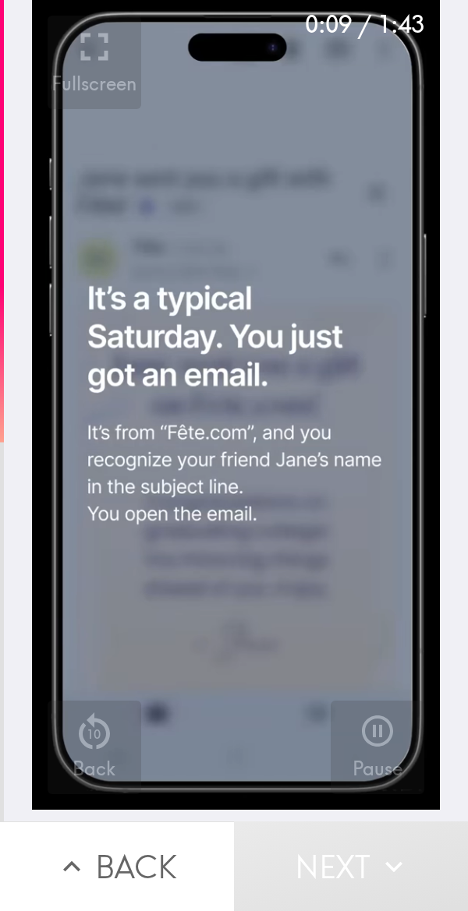
click at [363, 740] on icon "button" at bounding box center [377, 731] width 37 height 37
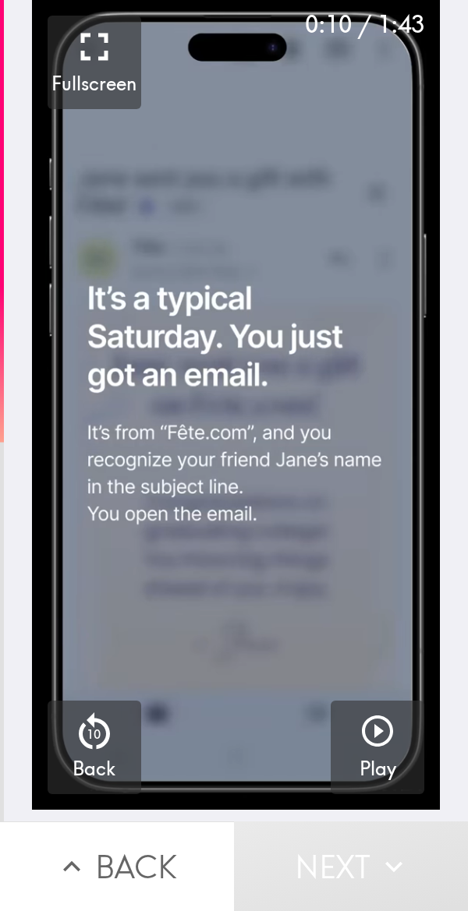
click at [362, 721] on icon "button" at bounding box center [377, 731] width 31 height 31
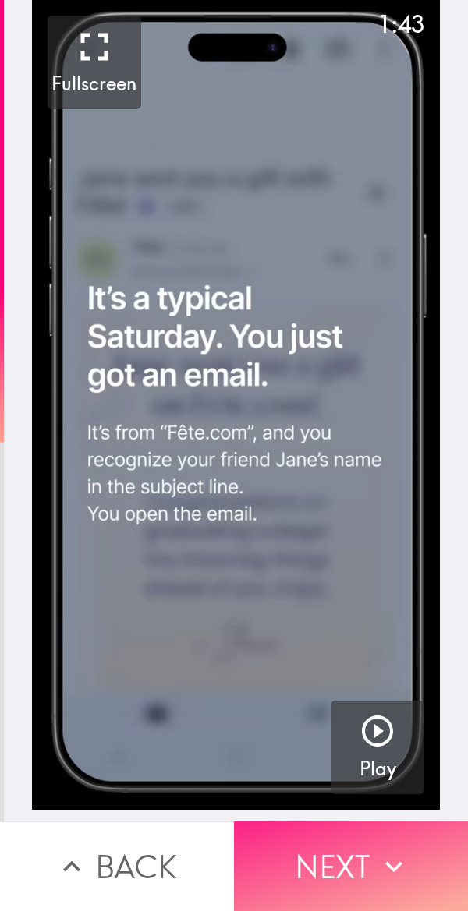
click at [379, 850] on icon "button" at bounding box center [394, 867] width 34 height 34
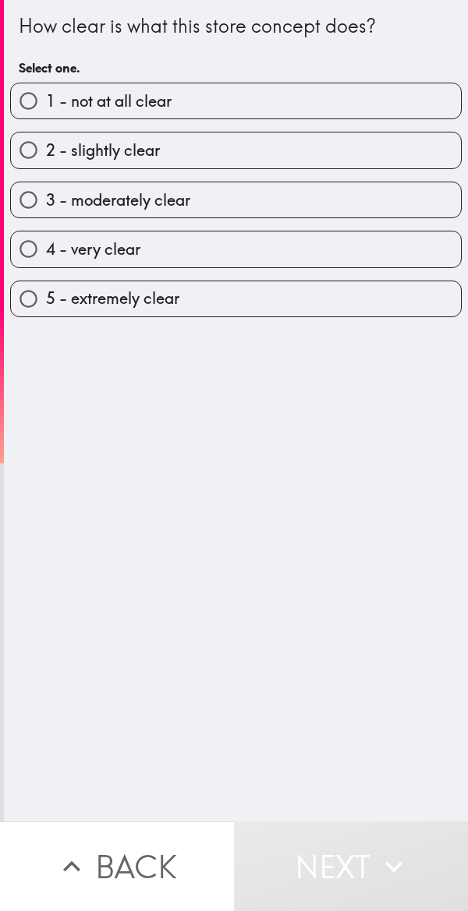
click at [359, 281] on label "5 - extremely clear" at bounding box center [236, 298] width 450 height 35
click at [46, 281] on input "5 - extremely clear" at bounding box center [28, 298] width 35 height 35
radio input "true"
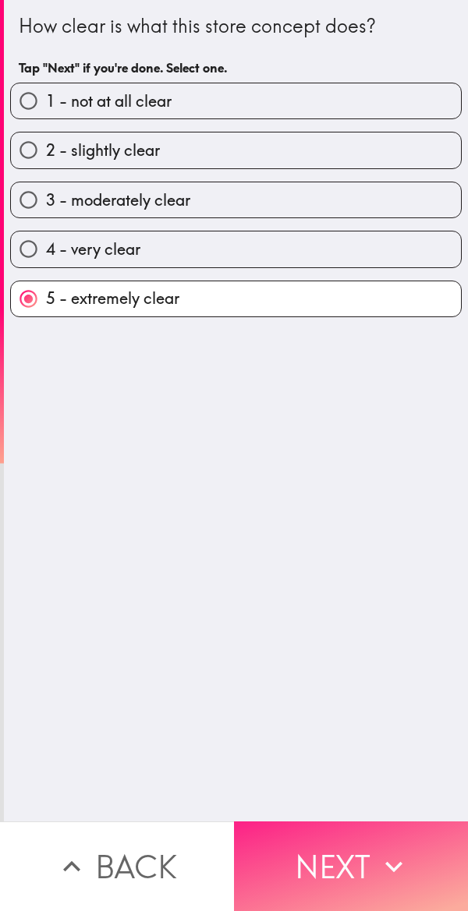
click at [377, 850] on icon "button" at bounding box center [394, 867] width 34 height 34
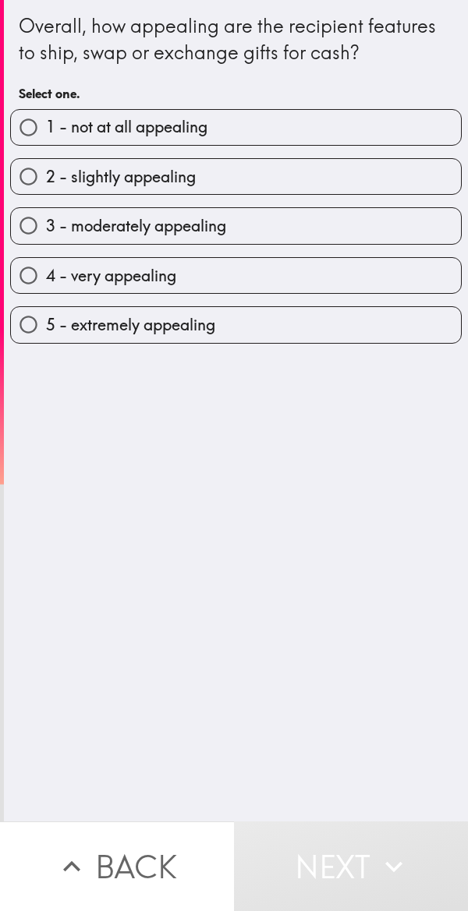
click at [347, 276] on label "4 - very appealing" at bounding box center [236, 275] width 450 height 35
click at [46, 276] on input "4 - very appealing" at bounding box center [28, 275] width 35 height 35
radio input "true"
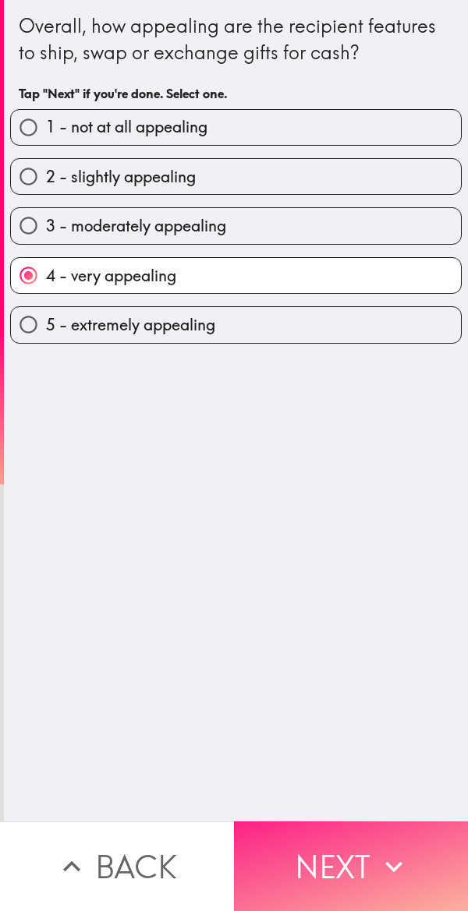
click at [379, 850] on icon "button" at bounding box center [394, 867] width 34 height 34
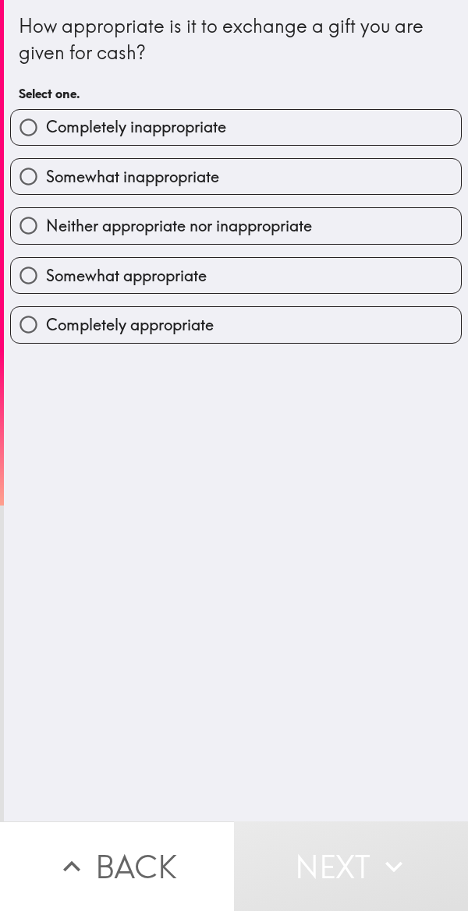
click at [391, 332] on label "Completely appropriate" at bounding box center [236, 324] width 450 height 35
click at [46, 332] on input "Completely appropriate" at bounding box center [28, 324] width 35 height 35
radio input "true"
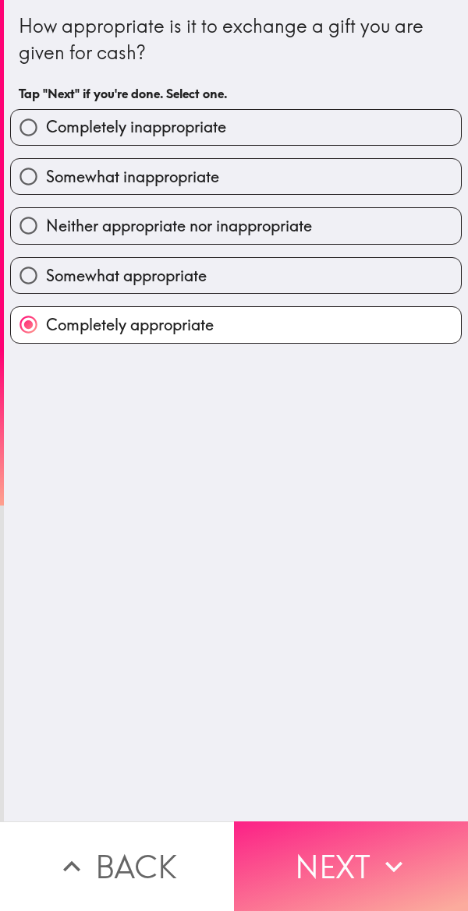
click at [378, 828] on button "Next" at bounding box center [351, 867] width 234 height 90
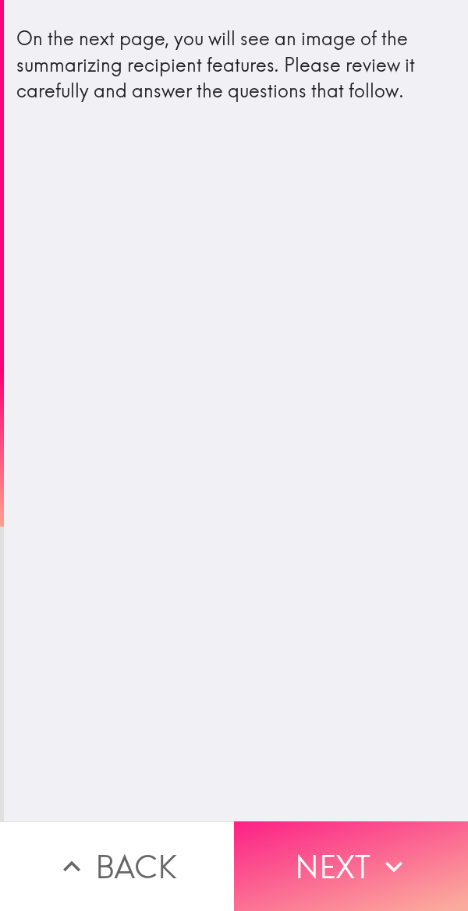
click at [387, 850] on icon "button" at bounding box center [394, 867] width 34 height 34
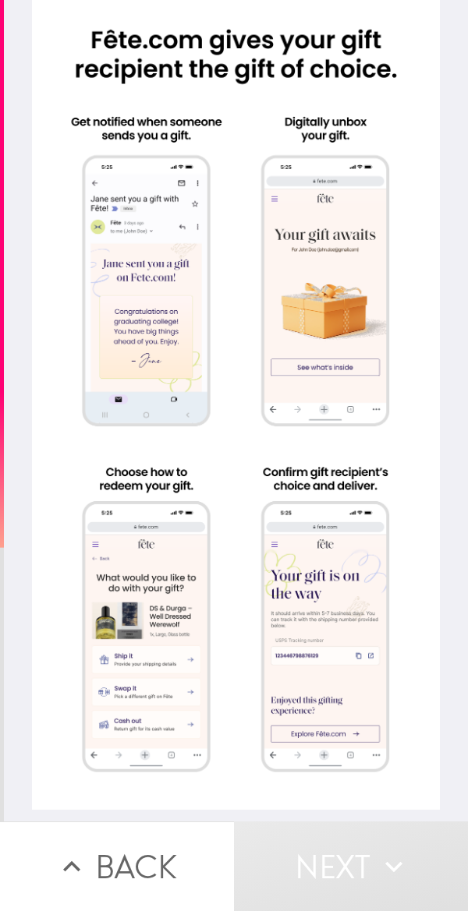
click at [368, 279] on div at bounding box center [236, 405] width 408 height 810
click at [141, 371] on div at bounding box center [236, 405] width 408 height 810
click at [327, 341] on div at bounding box center [236, 405] width 408 height 810
click at [125, 649] on div at bounding box center [236, 405] width 408 height 810
click at [126, 359] on div at bounding box center [236, 405] width 408 height 810
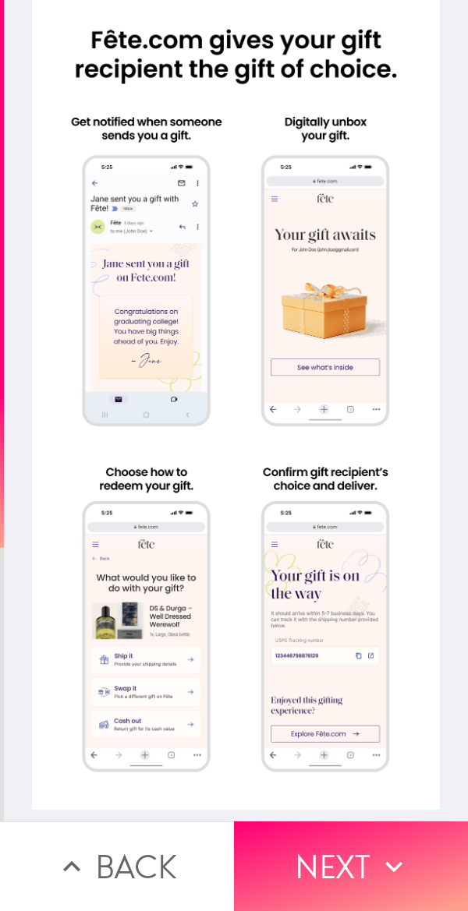
click at [264, 381] on div at bounding box center [236, 405] width 408 height 810
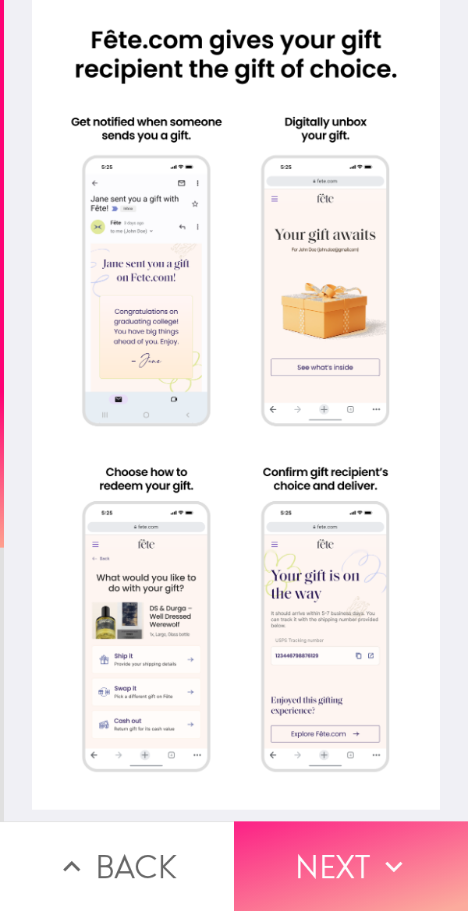
click at [322, 833] on button "Next" at bounding box center [351, 867] width 234 height 90
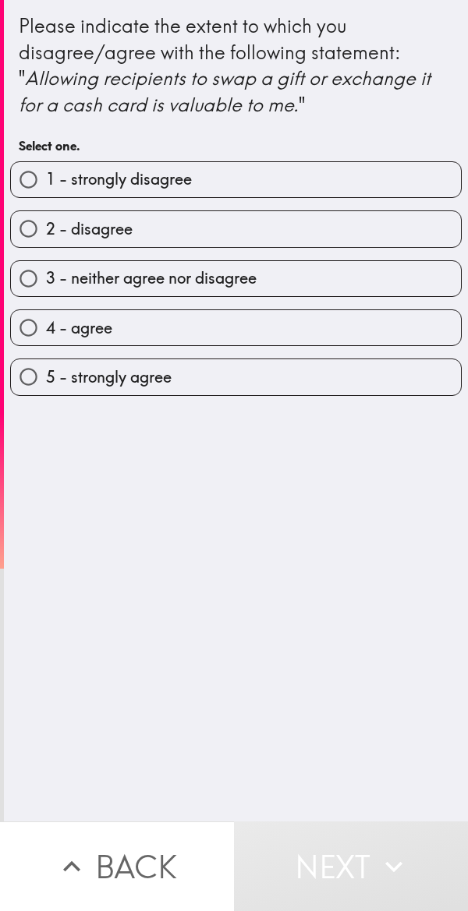
click at [395, 862] on icon "button" at bounding box center [394, 867] width 34 height 34
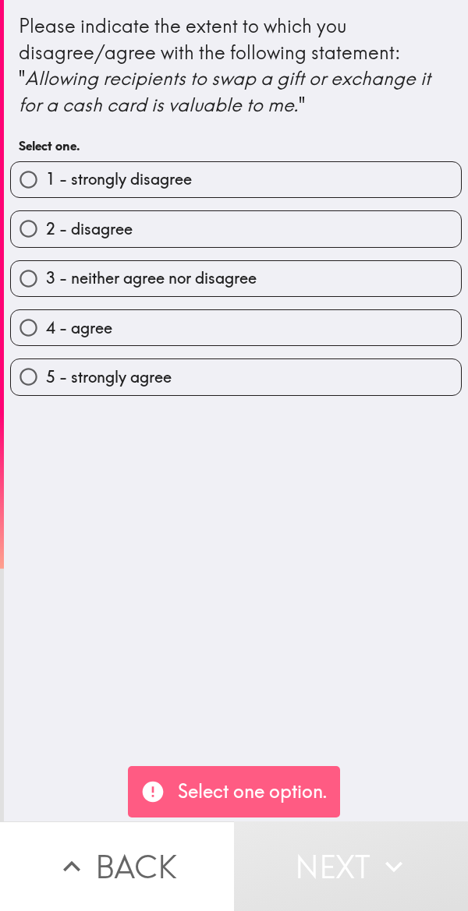
click at [316, 378] on label "5 - strongly agree" at bounding box center [236, 376] width 450 height 35
click at [46, 378] on input "5 - strongly agree" at bounding box center [28, 376] width 35 height 35
radio input "true"
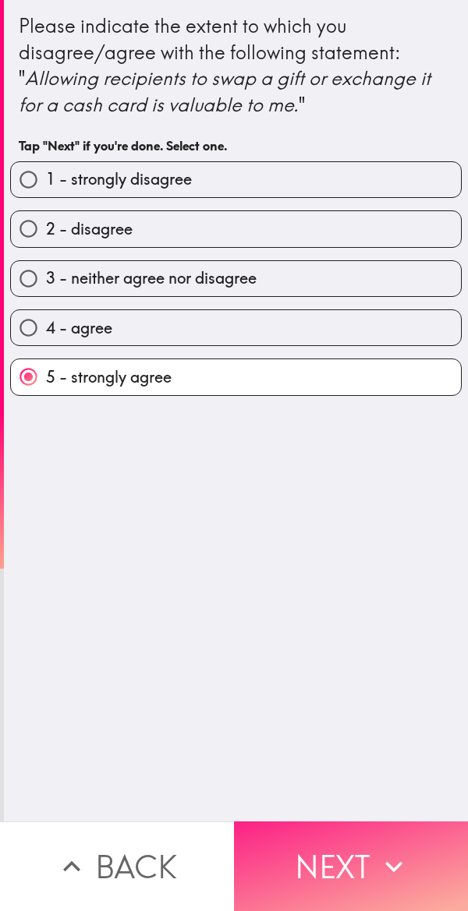
click at [384, 851] on icon "button" at bounding box center [394, 867] width 34 height 34
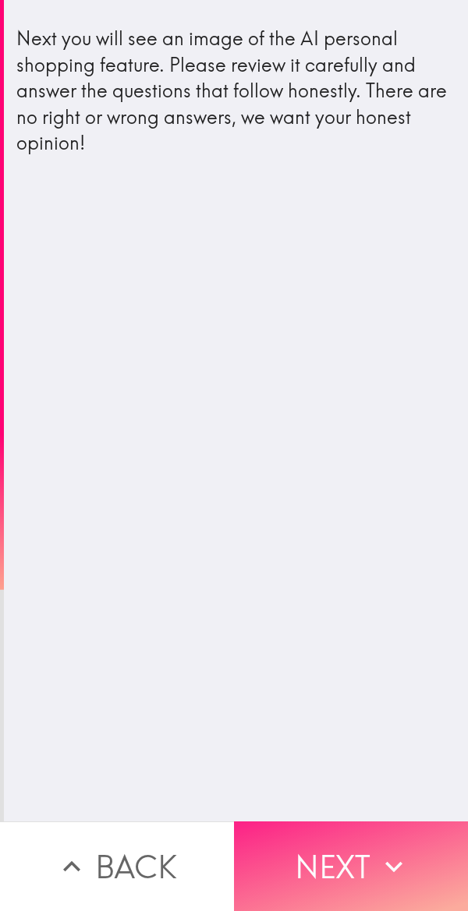
click at [377, 850] on icon "button" at bounding box center [394, 867] width 34 height 34
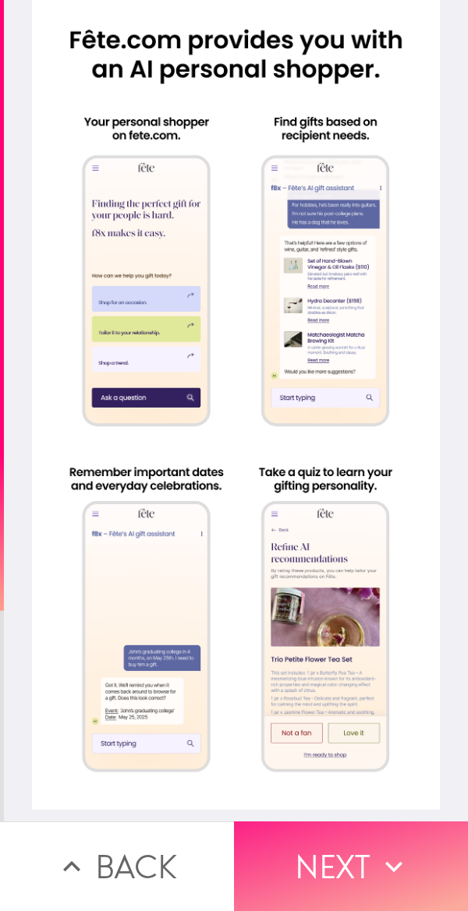
click at [345, 846] on button "Next" at bounding box center [351, 867] width 234 height 90
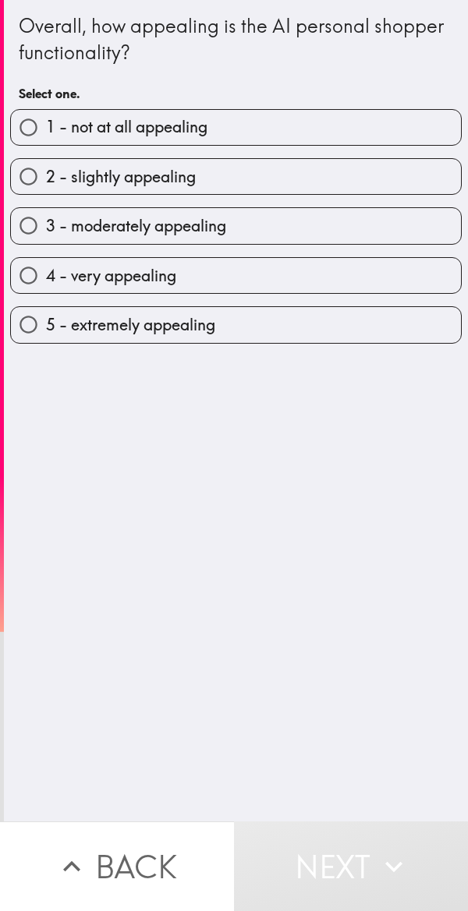
click at [39, 271] on input "4 - very appealing" at bounding box center [28, 275] width 35 height 35
radio input "true"
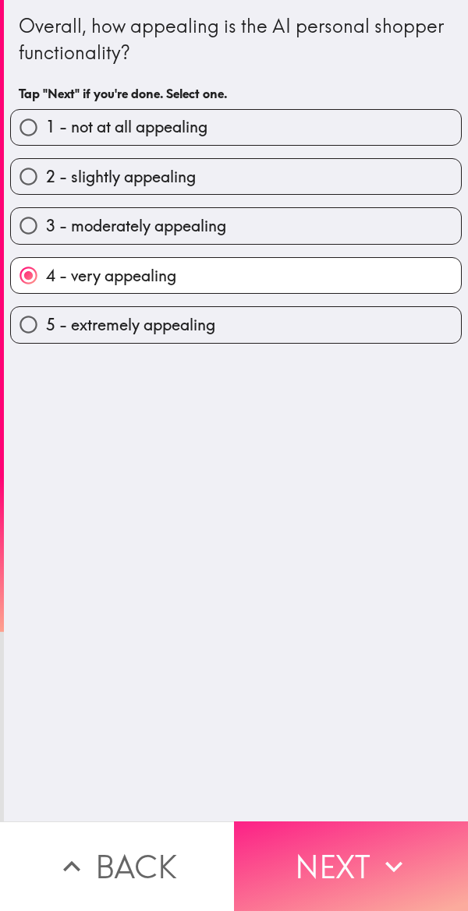
click at [359, 866] on button "Next" at bounding box center [351, 867] width 234 height 90
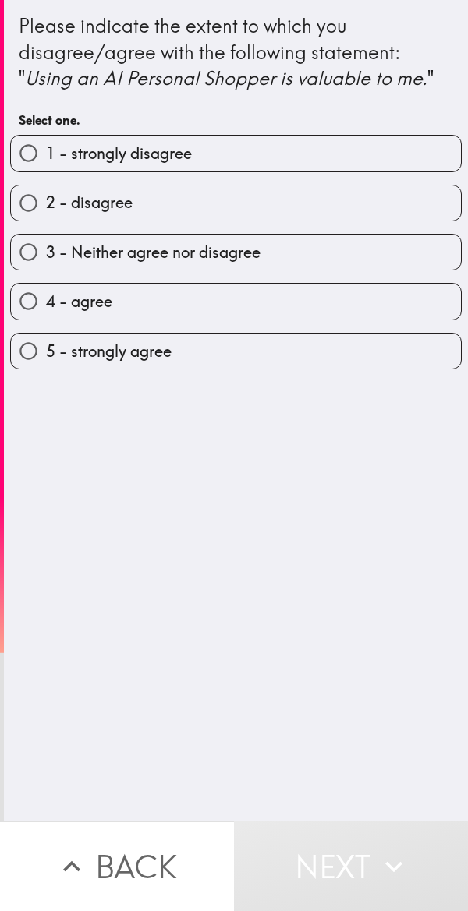
click at [37, 348] on input "5 - strongly agree" at bounding box center [28, 351] width 35 height 35
radio input "true"
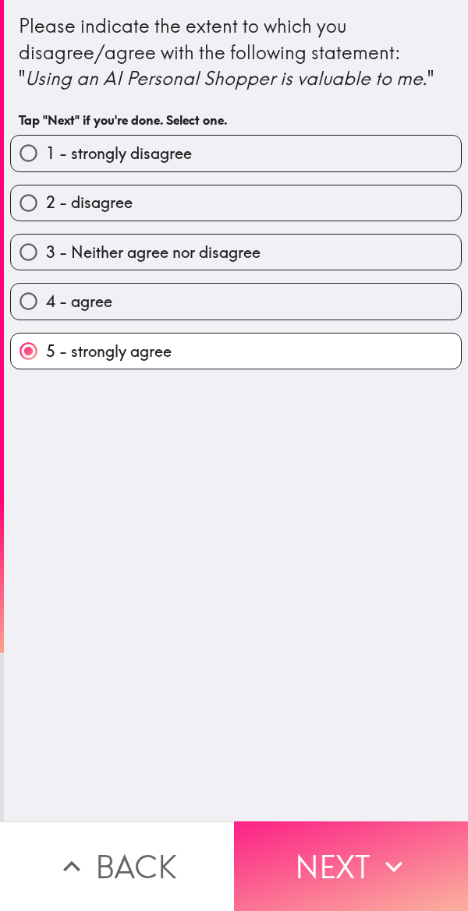
click at [339, 854] on button "Next" at bounding box center [351, 867] width 234 height 90
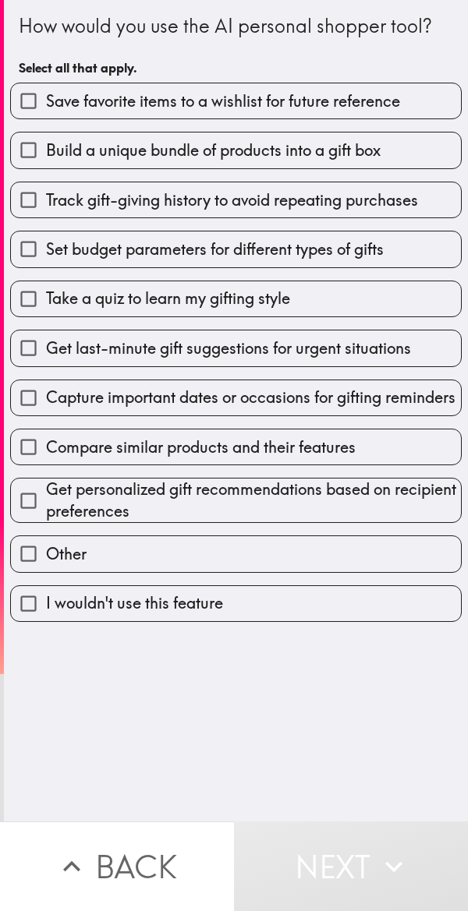
click at [38, 100] on input "Save favorite items to a wishlist for future reference" at bounding box center [28, 100] width 35 height 35
checkbox input "true"
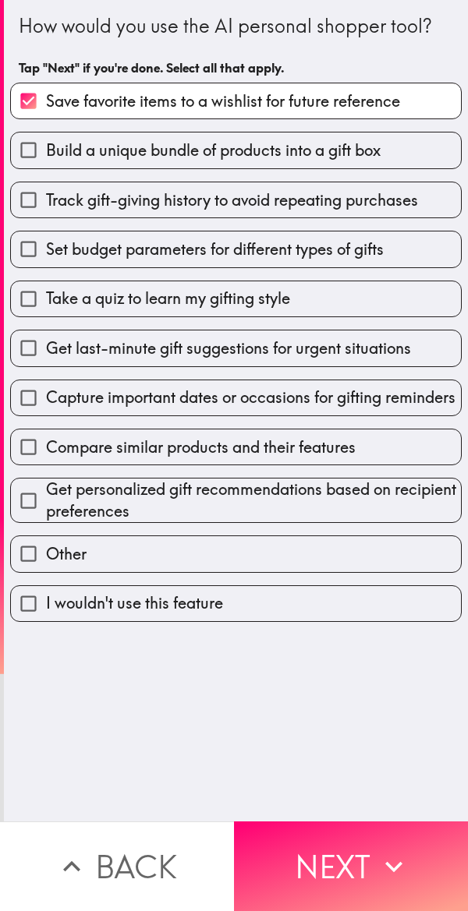
click at [67, 253] on span "Set budget parameters for different types of gifts" at bounding box center [215, 250] width 338 height 22
click at [46, 253] on input "Set budget parameters for different types of gifts" at bounding box center [28, 249] width 35 height 35
checkbox input "true"
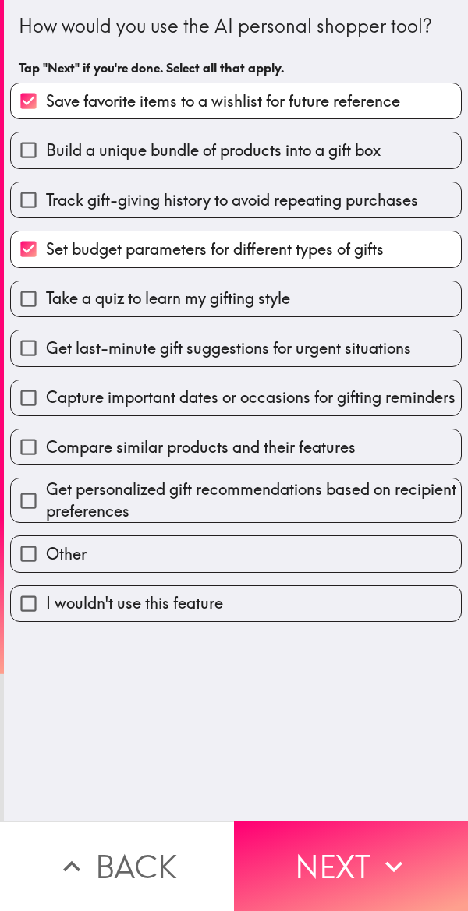
click at [72, 339] on span "Get last-minute gift suggestions for urgent situations" at bounding box center [228, 349] width 365 height 22
click at [46, 339] on input "Get last-minute gift suggestions for urgent situations" at bounding box center [28, 348] width 35 height 35
checkbox input "true"
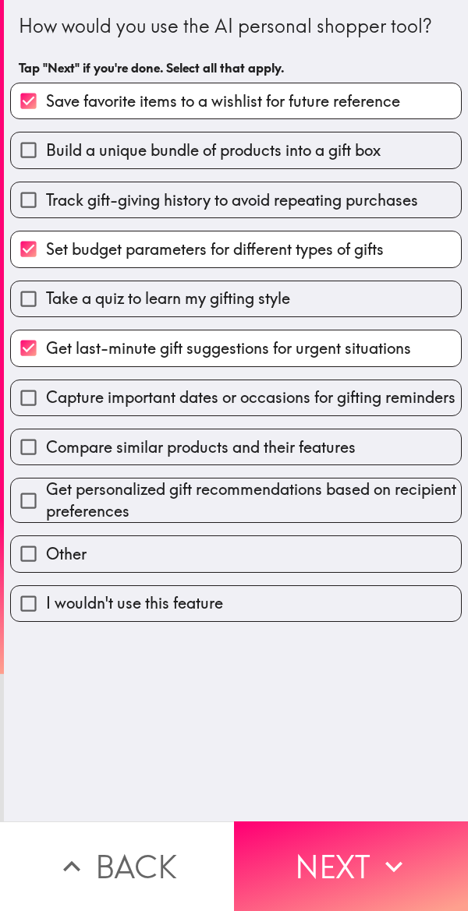
click at [78, 391] on span "Capture important dates or occasions for gifting reminders" at bounding box center [250, 398] width 409 height 22
click at [46, 391] on input "Capture important dates or occasions for gifting reminders" at bounding box center [28, 397] width 35 height 35
checkbox input "true"
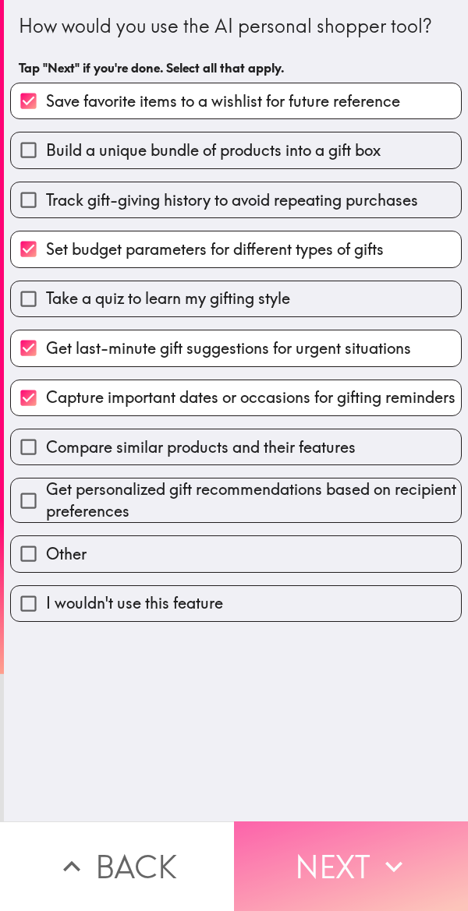
click at [332, 843] on button "Next" at bounding box center [351, 867] width 234 height 90
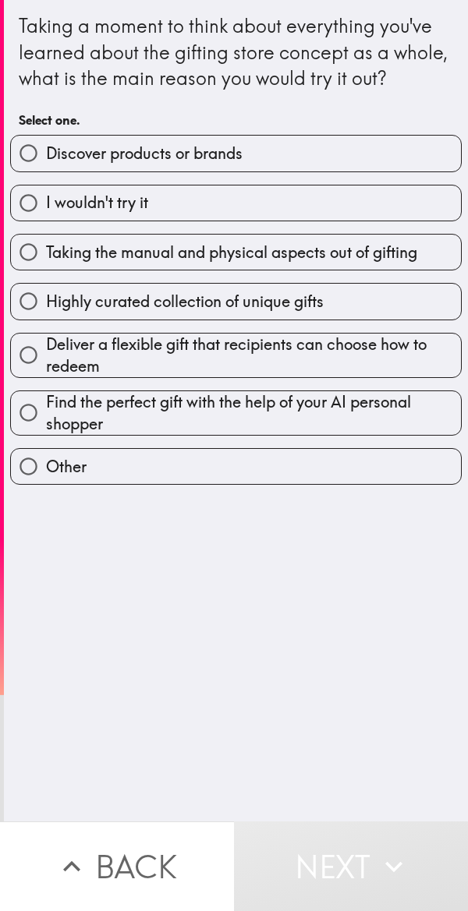
click at [362, 316] on label "Highly curated collection of unique gifts" at bounding box center [236, 301] width 450 height 35
click at [46, 316] on input "Highly curated collection of unique gifts" at bounding box center [28, 301] width 35 height 35
radio input "true"
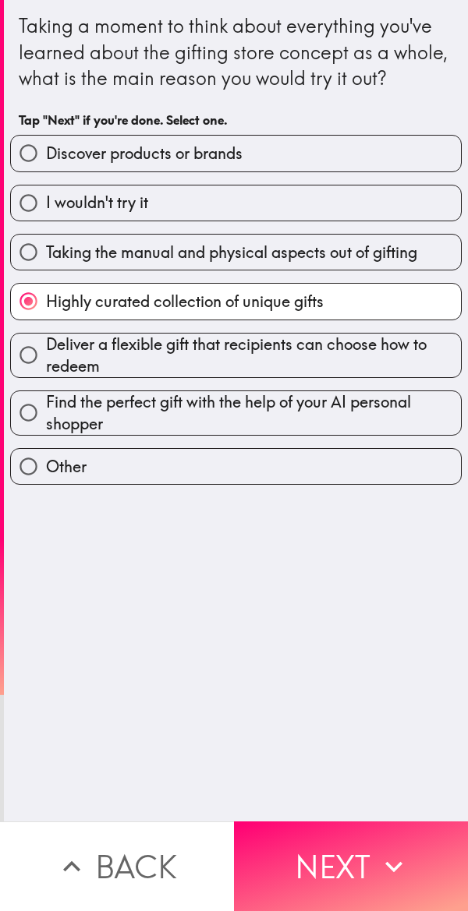
click at [407, 171] on label "Discover products or brands" at bounding box center [236, 153] width 450 height 35
click at [46, 171] on input "Discover products or brands" at bounding box center [28, 153] width 35 height 35
radio input "true"
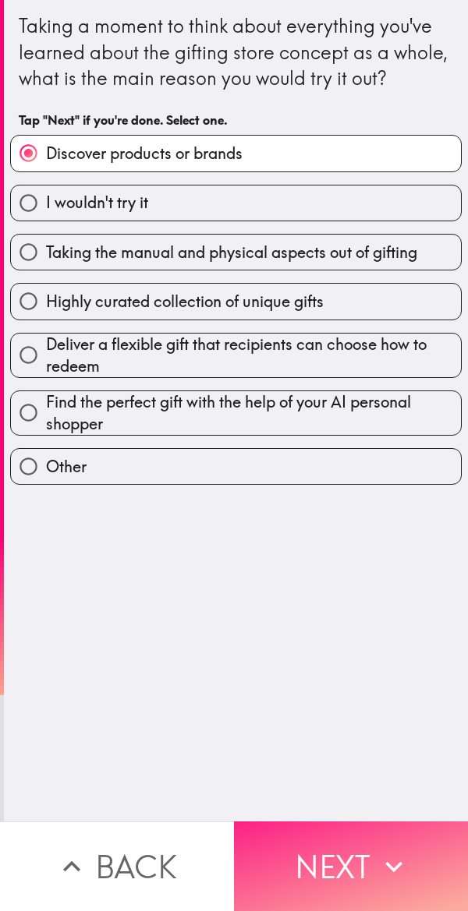
click at [366, 827] on button "Next" at bounding box center [351, 867] width 234 height 90
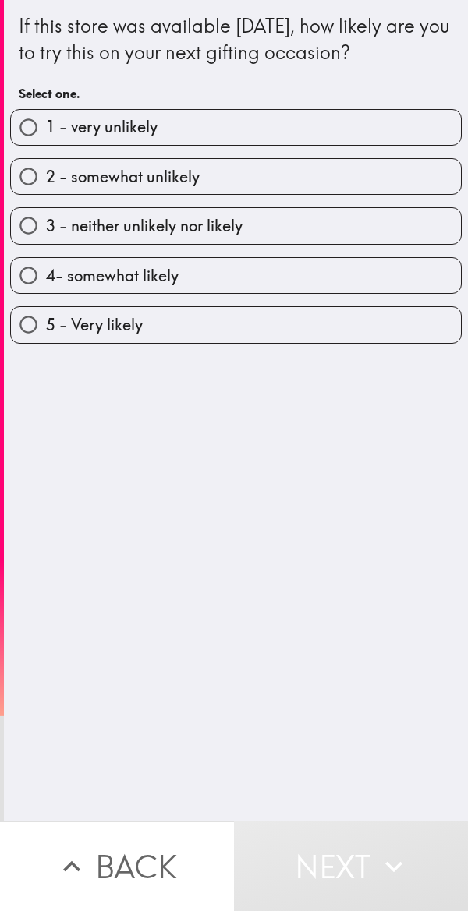
click at [373, 315] on label "5 - Very likely" at bounding box center [236, 324] width 450 height 35
click at [46, 315] on input "5 - Very likely" at bounding box center [28, 324] width 35 height 35
radio input "true"
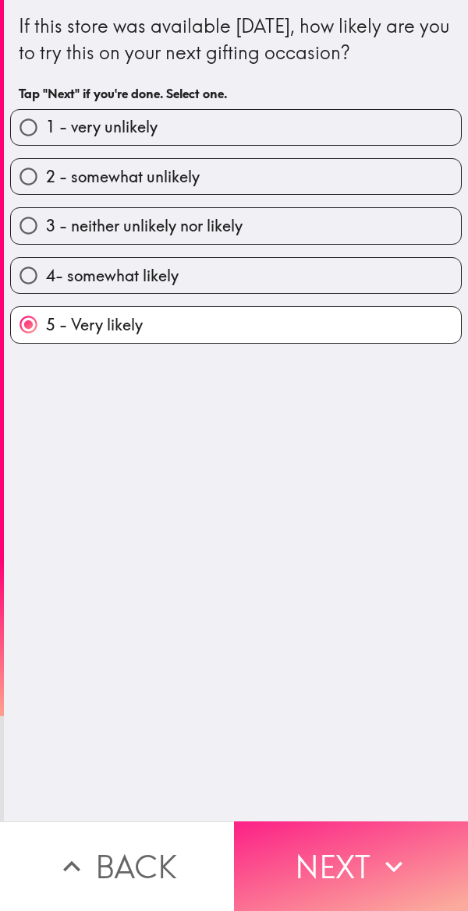
click at [380, 853] on icon "button" at bounding box center [394, 867] width 34 height 34
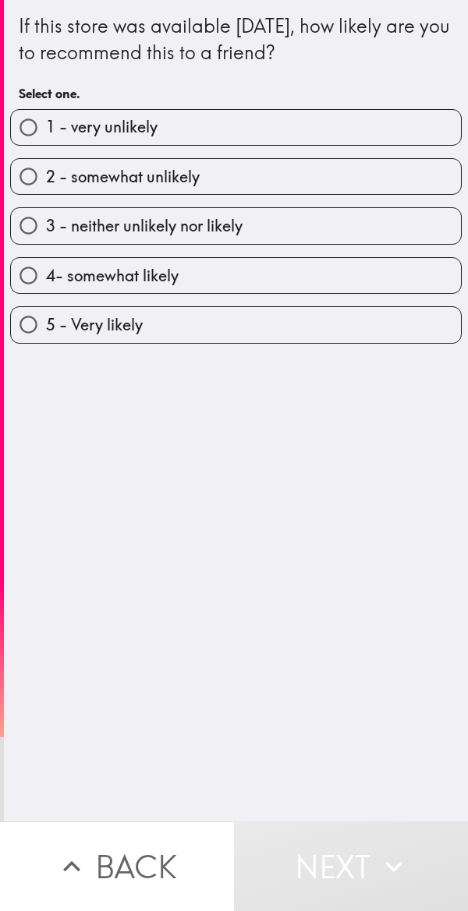
click at [371, 264] on label "4- somewhat likely" at bounding box center [236, 275] width 450 height 35
click at [46, 264] on input "4- somewhat likely" at bounding box center [28, 275] width 35 height 35
radio input "true"
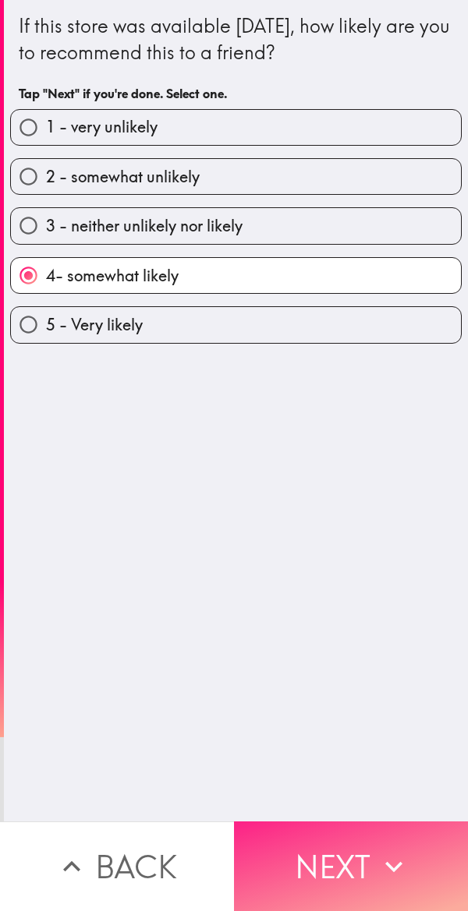
click at [369, 838] on button "Next" at bounding box center [351, 867] width 234 height 90
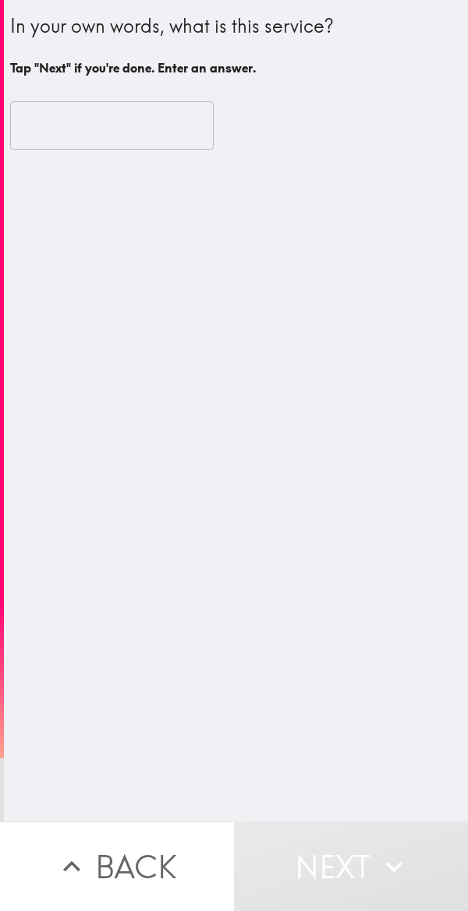
click at [73, 124] on input "text" at bounding box center [111, 125] width 203 height 48
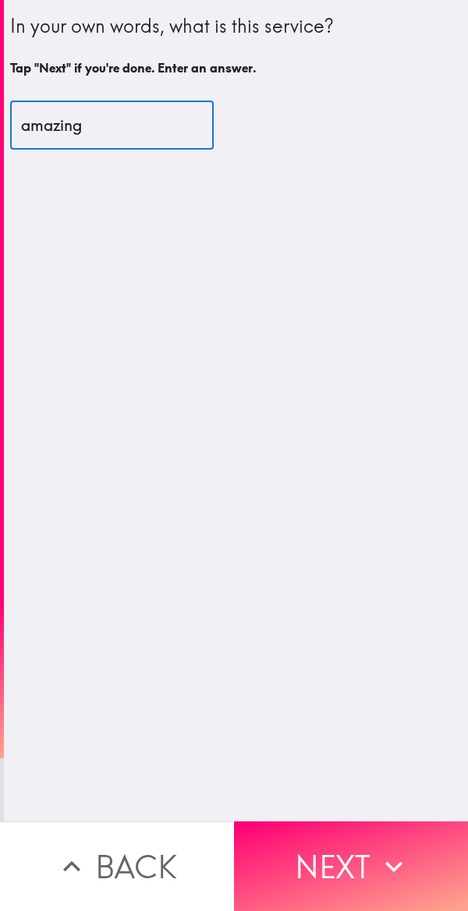
type input "amazing"
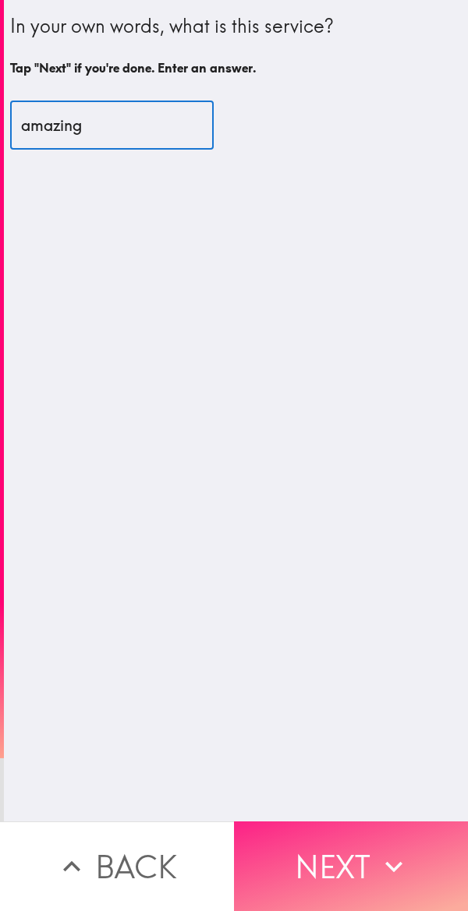
click at [339, 835] on button "Next" at bounding box center [351, 867] width 234 height 90
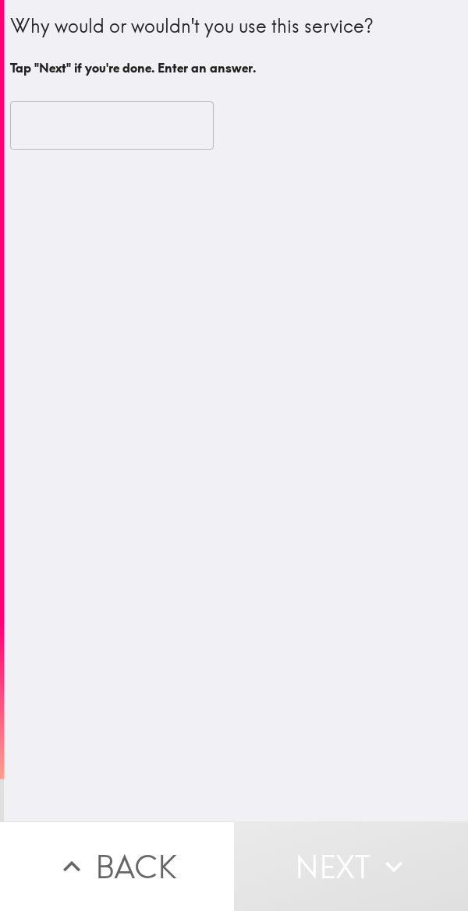
click at [55, 120] on input "text" at bounding box center [111, 125] width 203 height 48
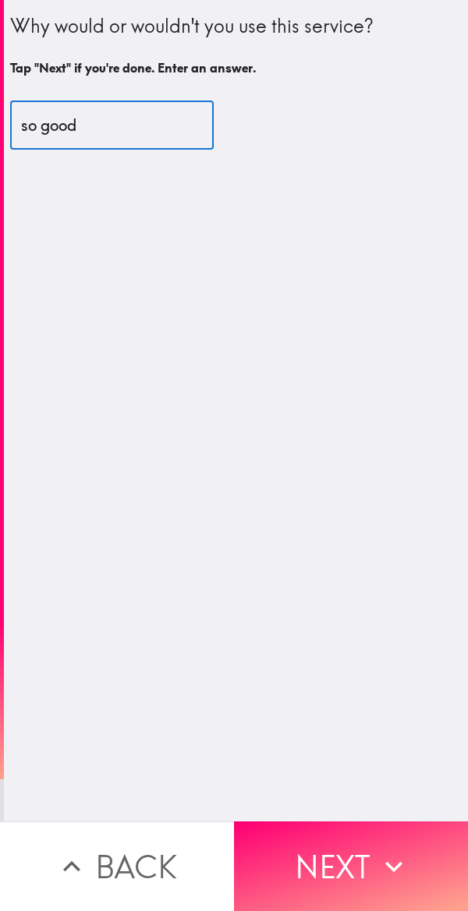
type input "so good"
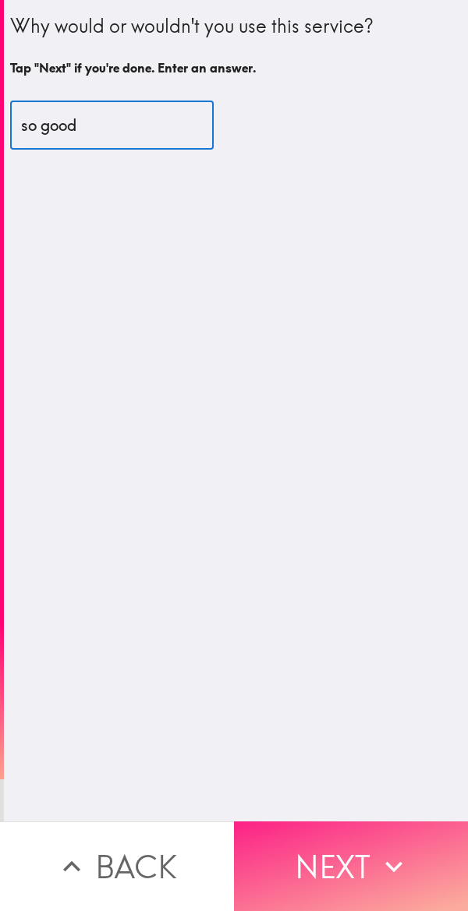
click at [367, 845] on button "Next" at bounding box center [351, 867] width 234 height 90
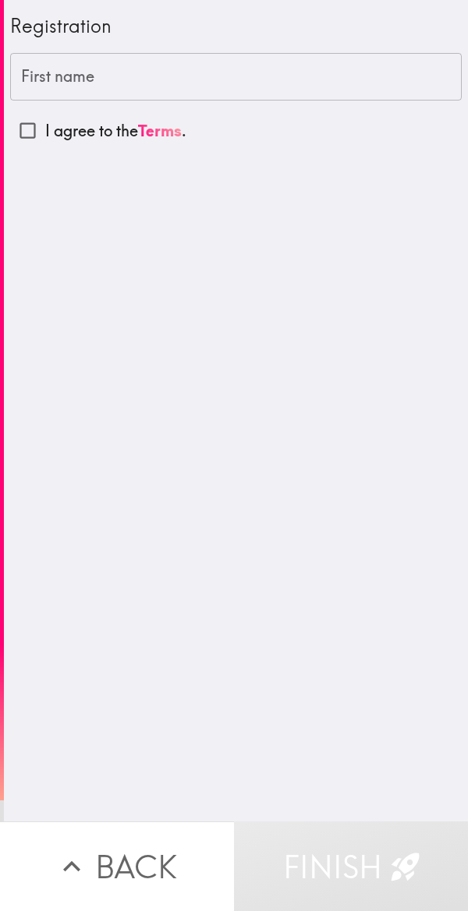
click at [39, 66] on div "First name First name" at bounding box center [235, 77] width 451 height 48
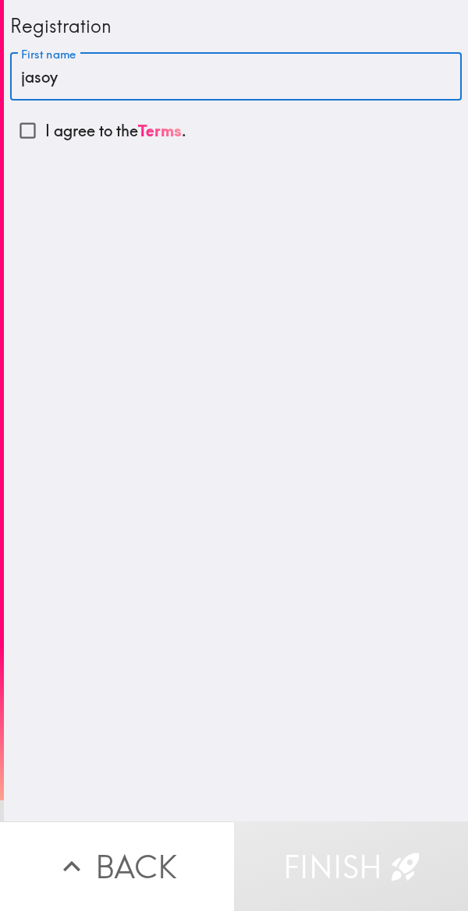
type input "jasoy"
click at [27, 136] on input "I agree to the Terms ." at bounding box center [27, 130] width 35 height 35
checkbox input "true"
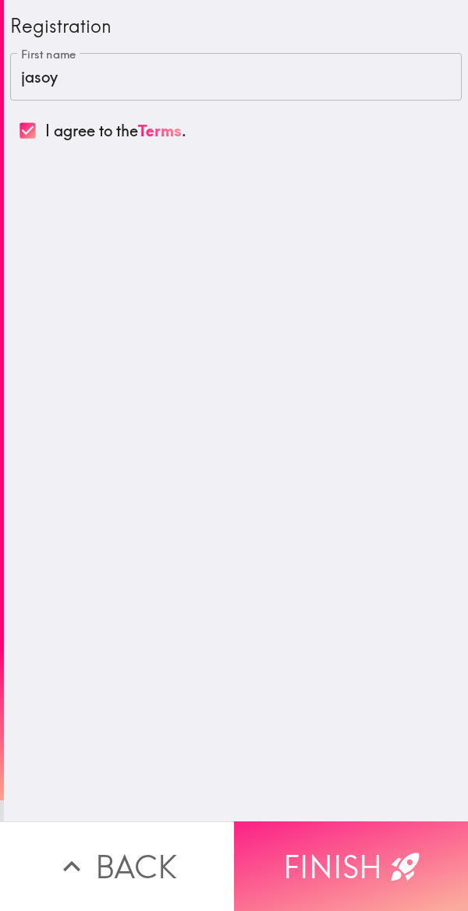
click at [390, 858] on icon "button" at bounding box center [405, 867] width 34 height 34
